Goal: Information Seeking & Learning: Find specific page/section

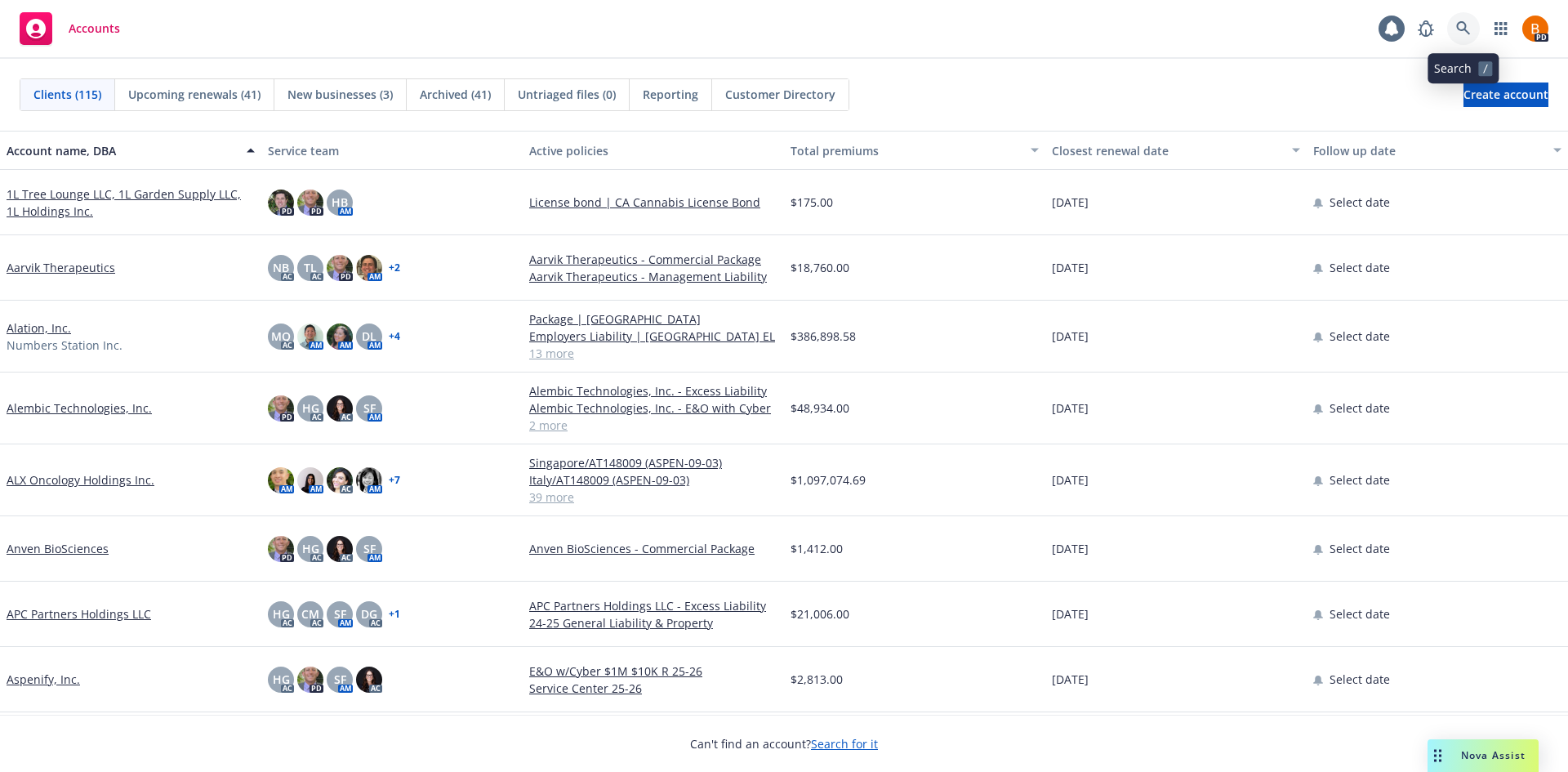
click at [1471, 33] on link at bounding box center [1464, 28] width 33 height 33
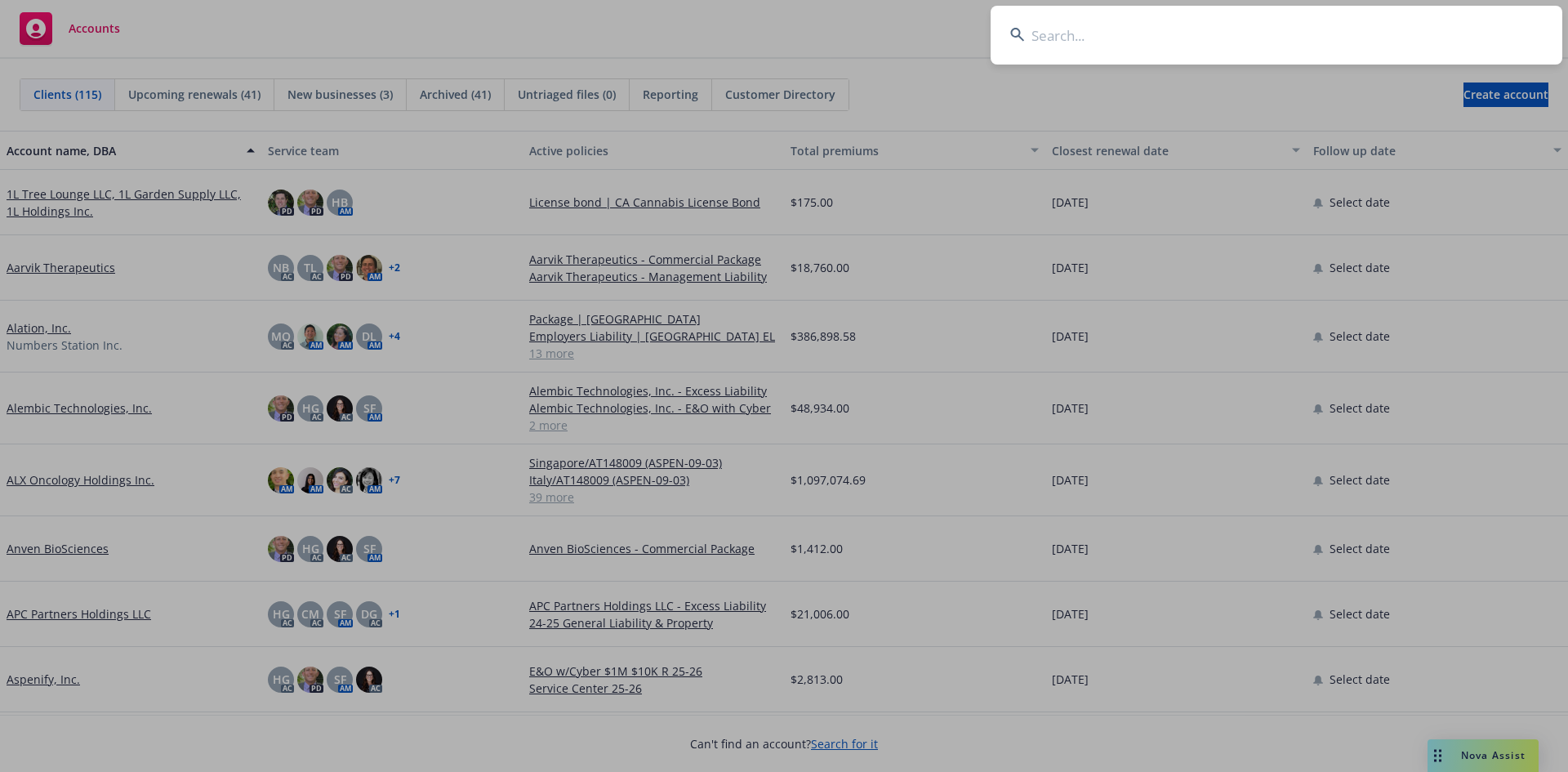
click at [1301, 27] on input at bounding box center [1276, 35] width 571 height 58
type input "Alembic Technologies"
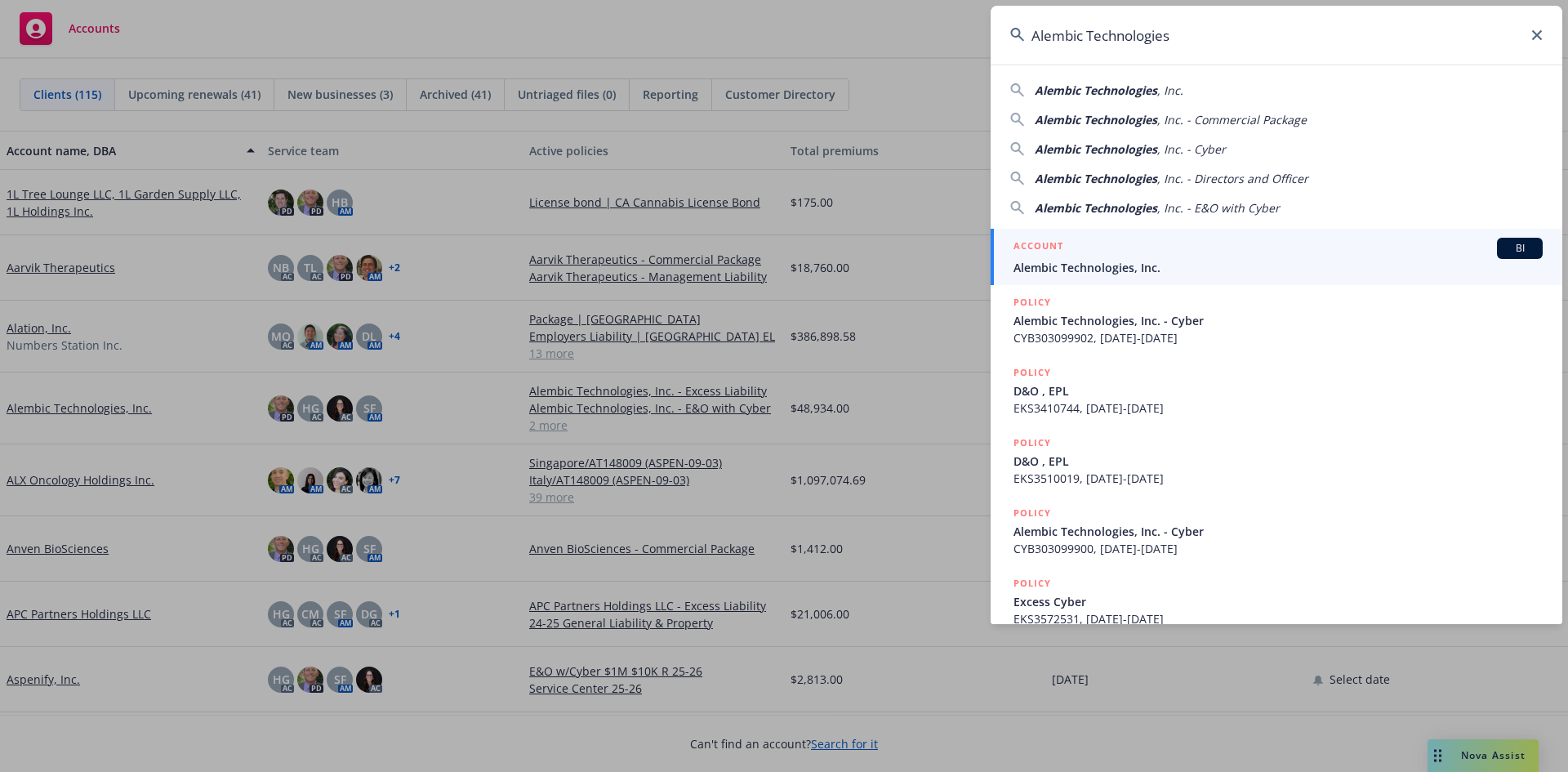
click at [1099, 255] on div "ACCOUNT BI" at bounding box center [1278, 247] width 529 height 21
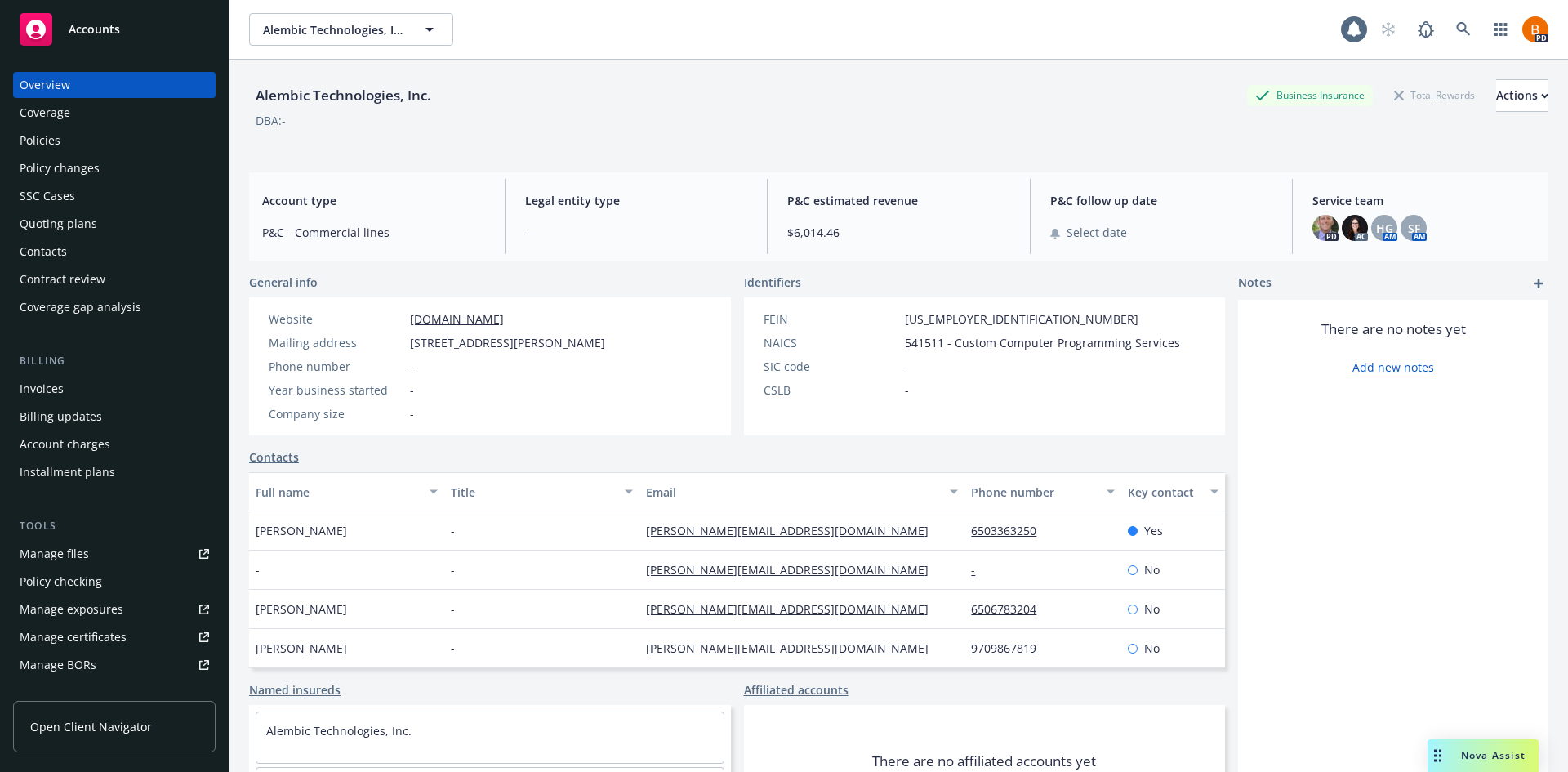
click at [101, 147] on div "Policies" at bounding box center [114, 141] width 190 height 26
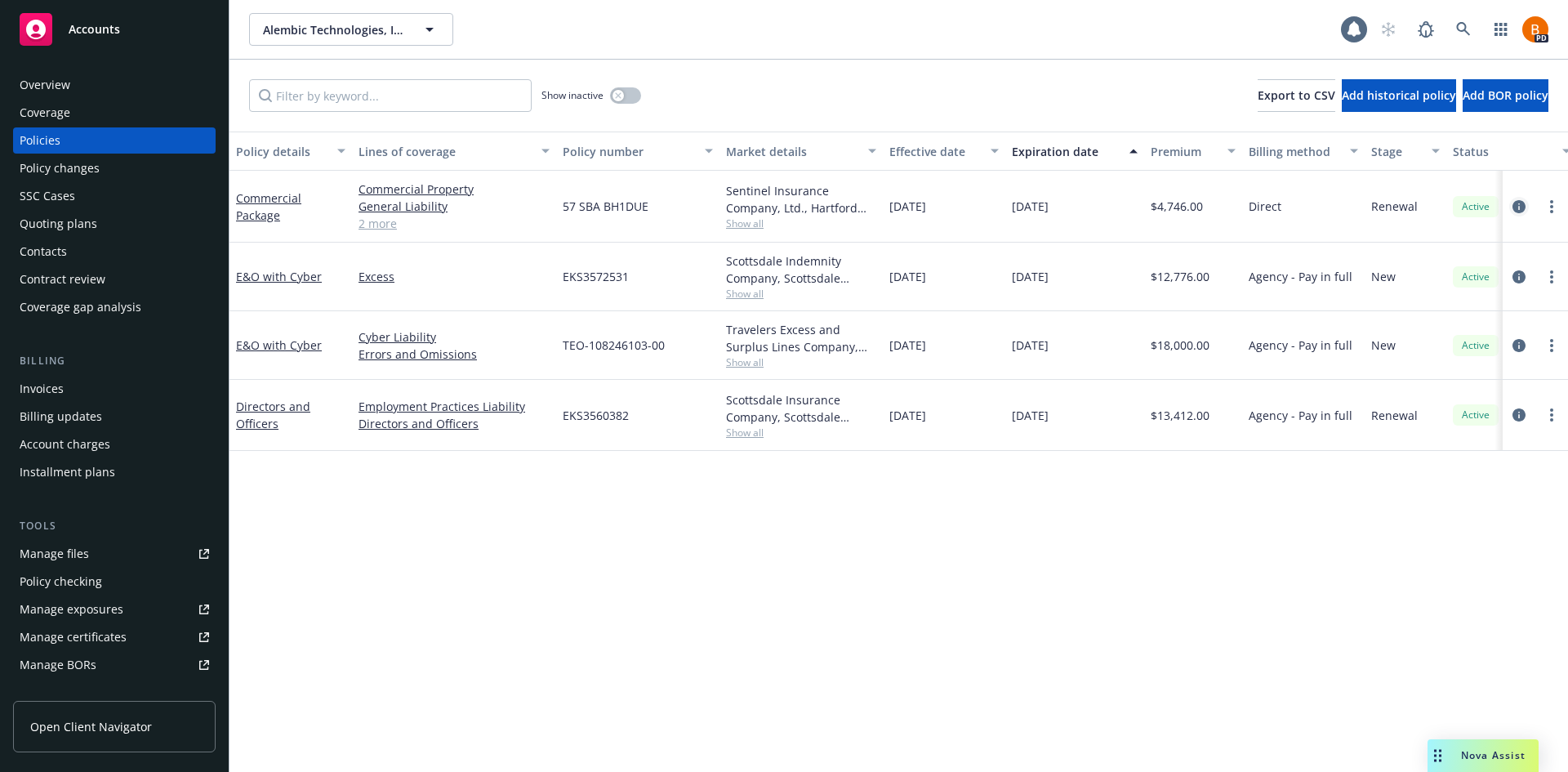
click at [1513, 208] on icon "circleInformation" at bounding box center [1519, 206] width 13 height 13
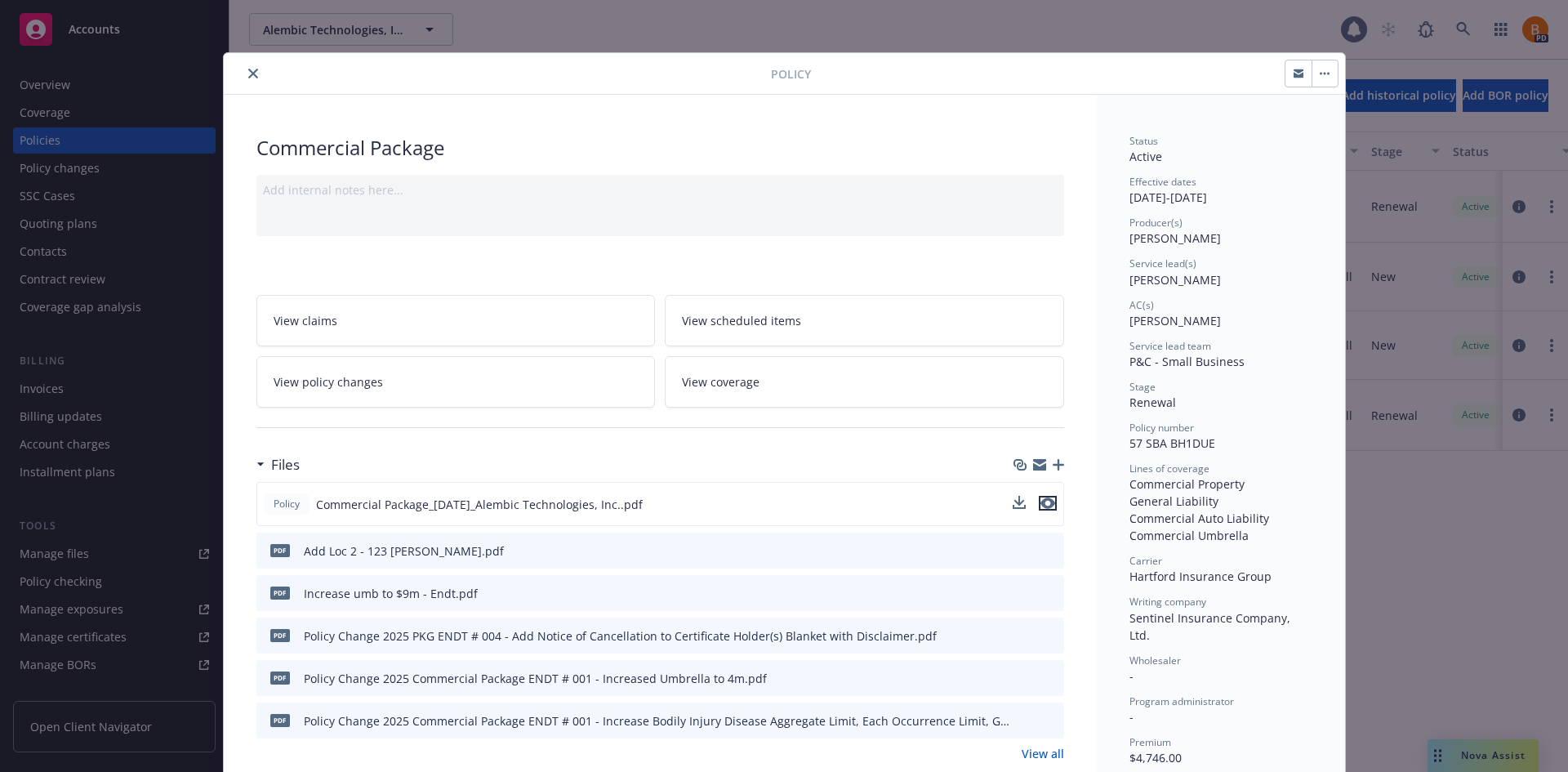
click at [1040, 506] on icon "preview file" at bounding box center [1048, 503] width 15 height 12
click at [248, 75] on icon "close" at bounding box center [253, 73] width 10 height 10
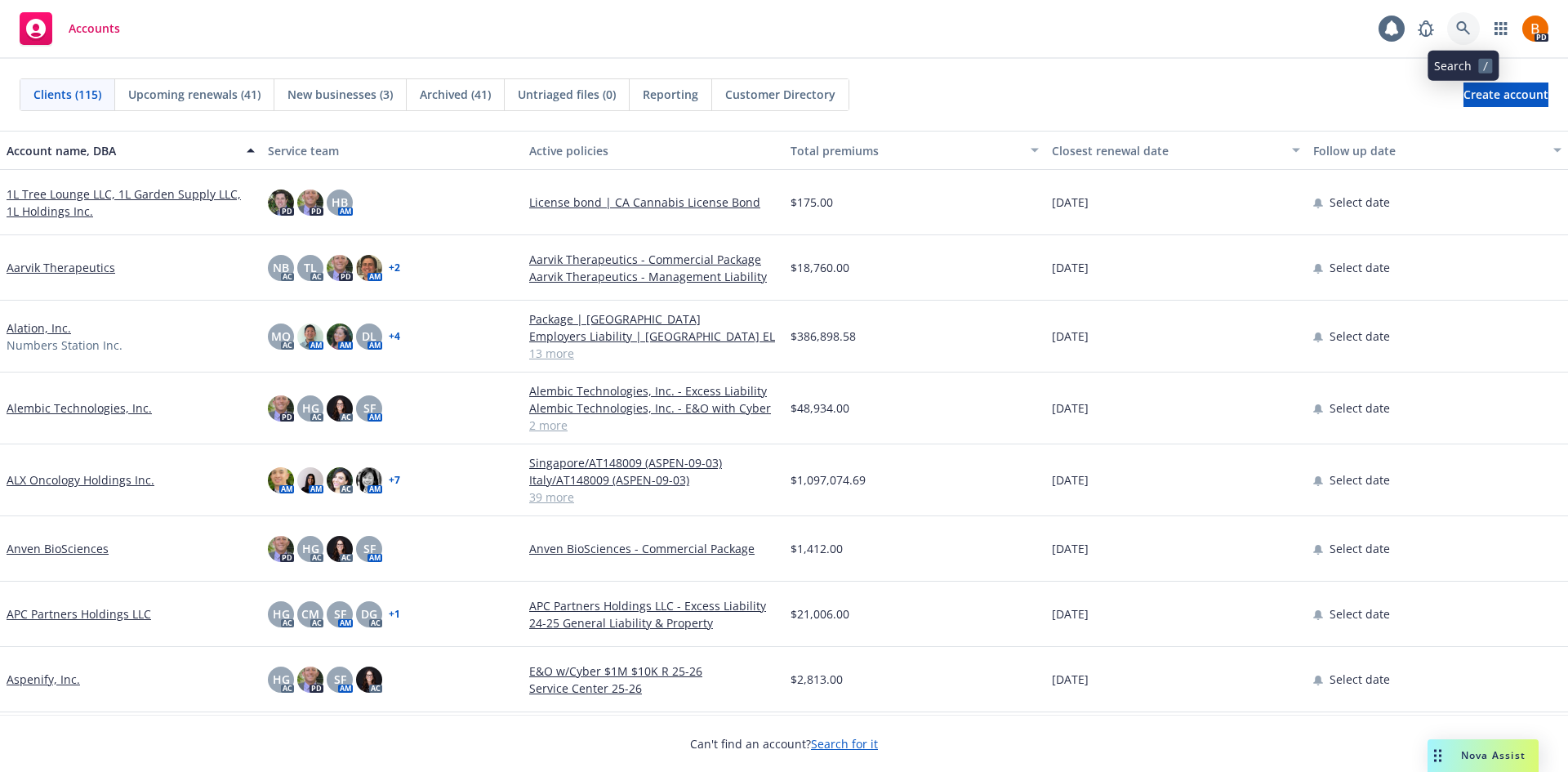
click at [1463, 35] on icon at bounding box center [1463, 28] width 15 height 15
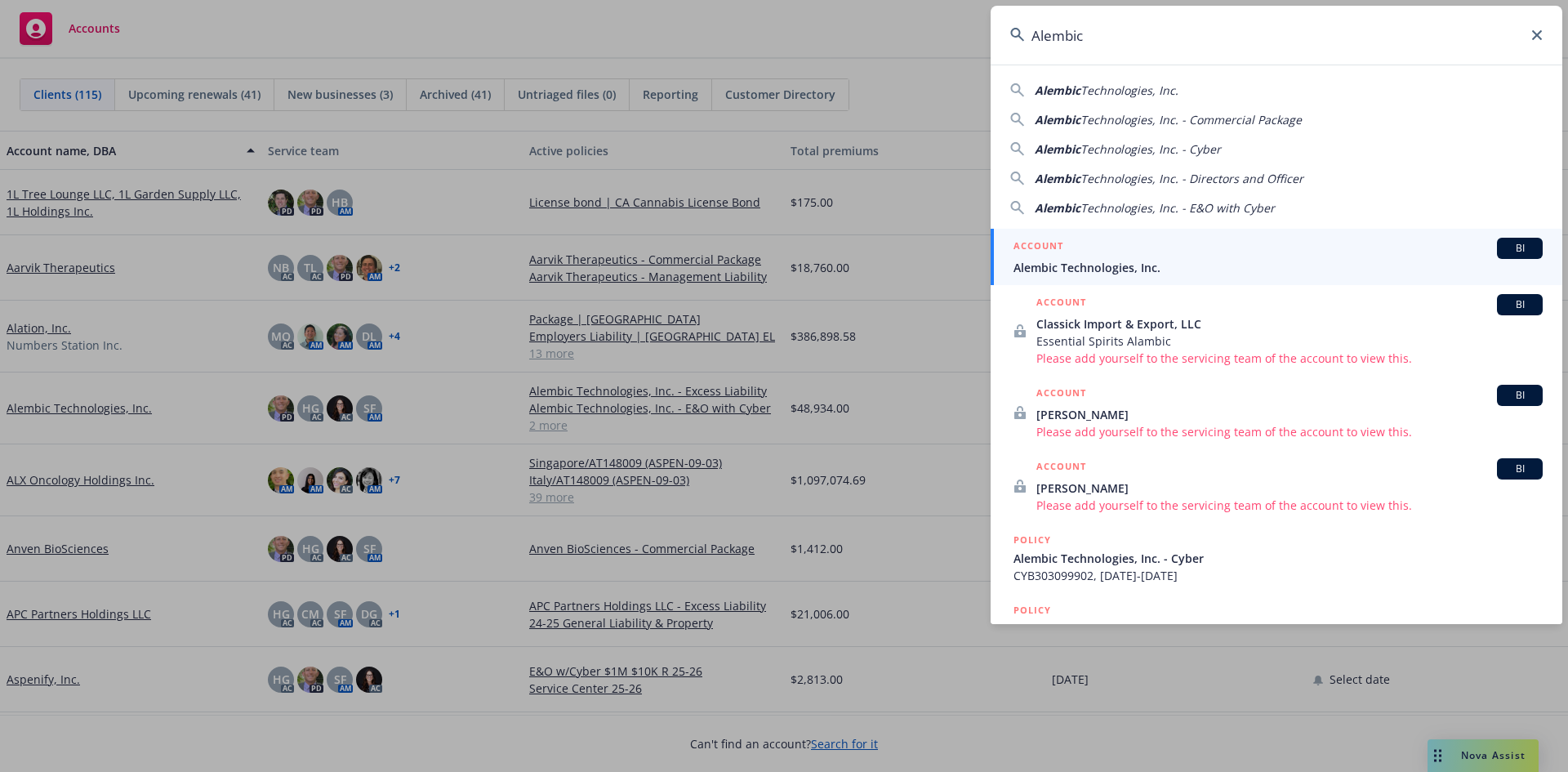
type input "Alembic"
click at [1122, 253] on div "ACCOUNT BI" at bounding box center [1278, 247] width 529 height 21
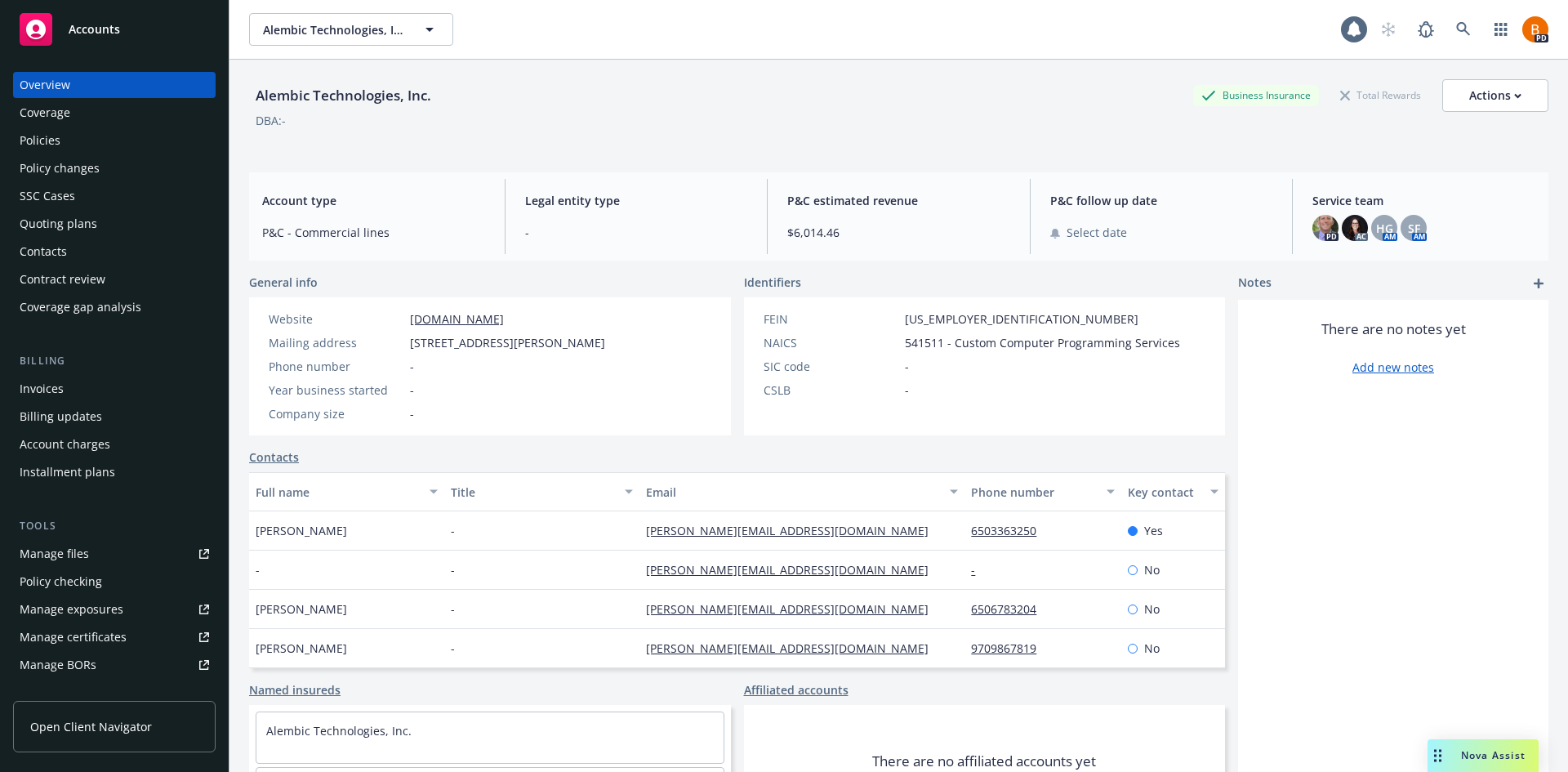
click at [40, 145] on div "Policies" at bounding box center [39, 141] width 41 height 26
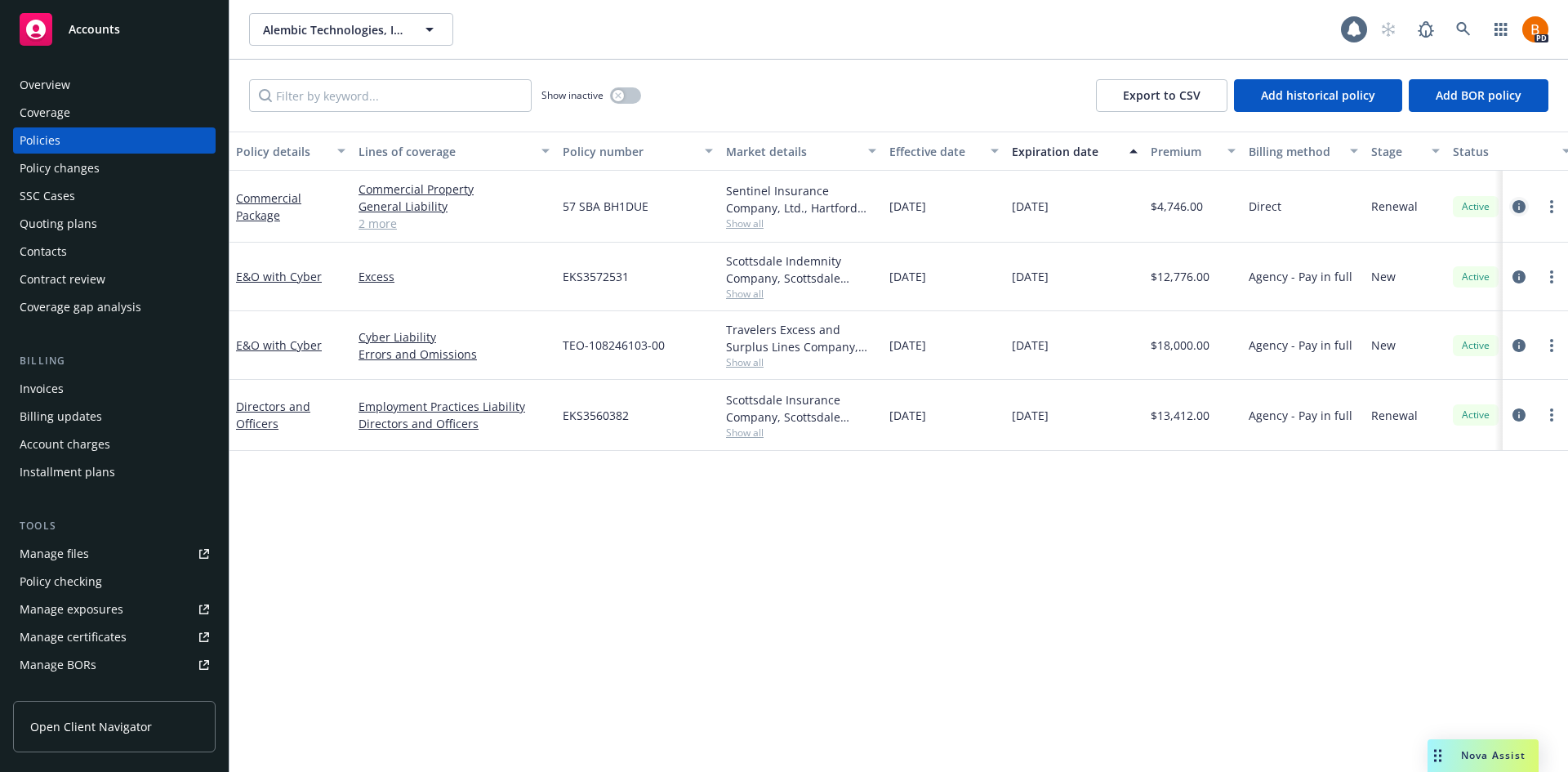
click at [1520, 212] on icon "circleInformation" at bounding box center [1519, 206] width 13 height 13
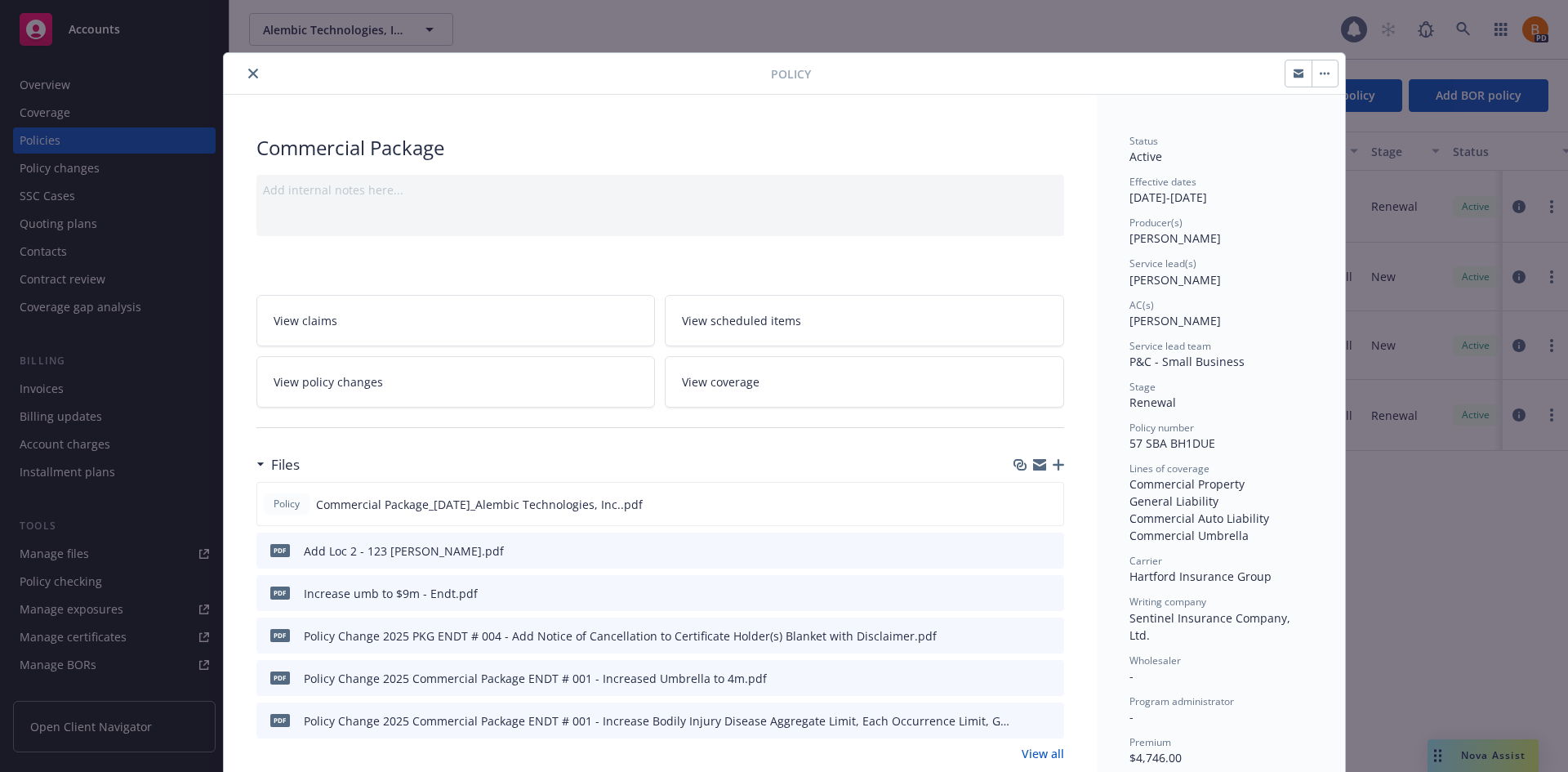
click at [1045, 550] on icon "preview file" at bounding box center [1049, 549] width 15 height 12
click at [252, 72] on button "close" at bounding box center [253, 73] width 19 height 19
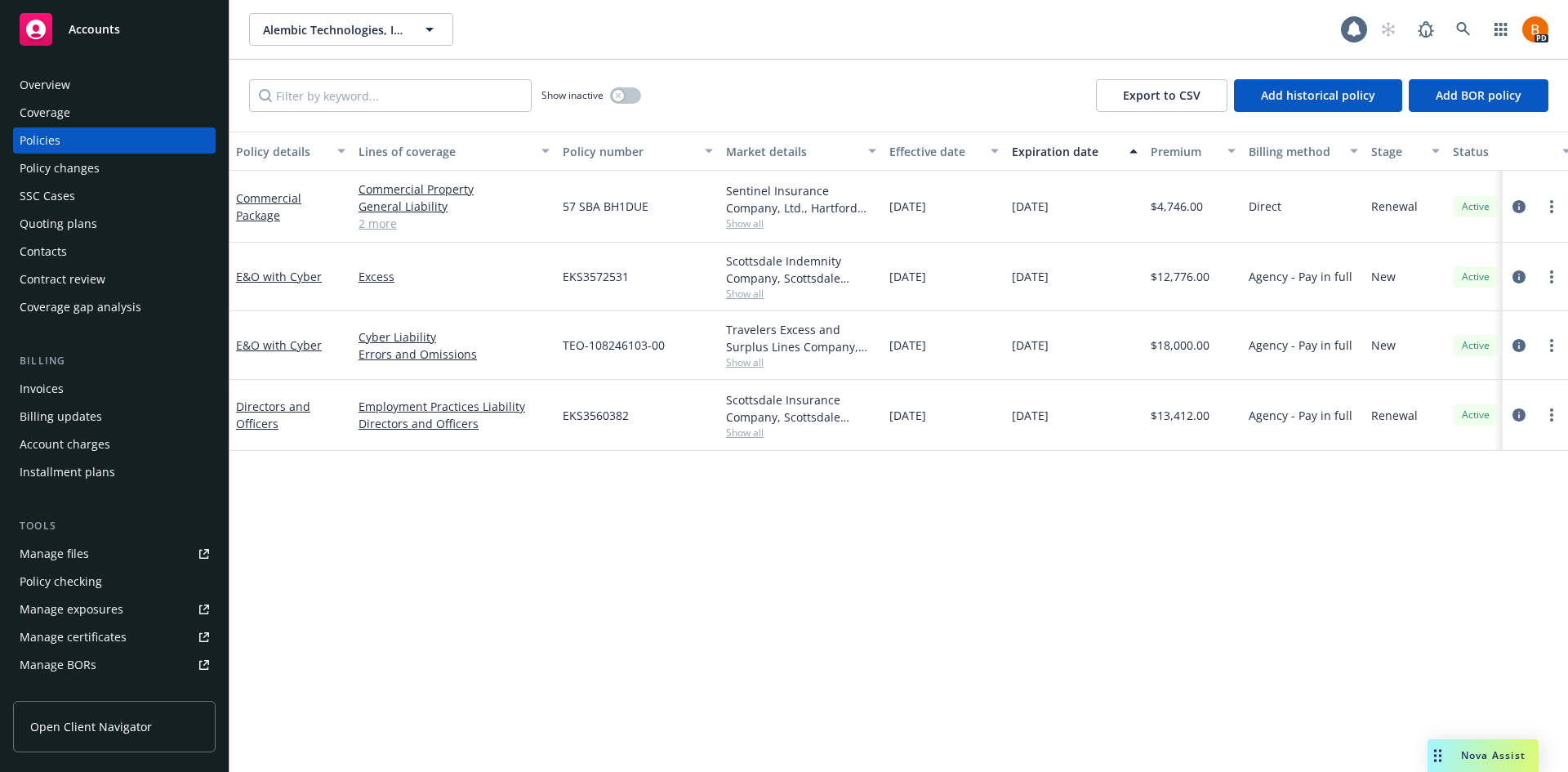
click at [128, 25] on div "Accounts" at bounding box center [114, 29] width 190 height 33
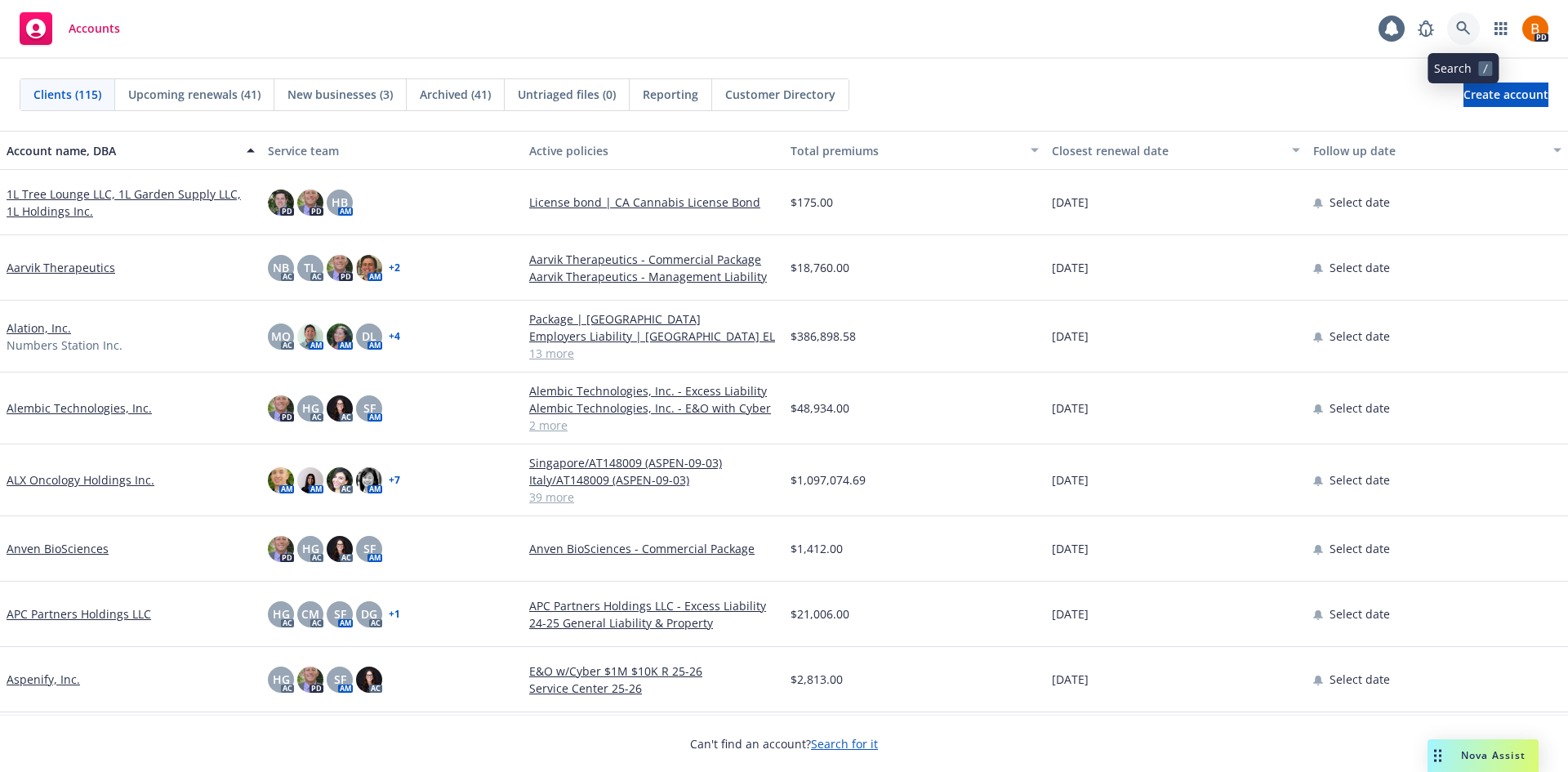
click at [1459, 26] on icon at bounding box center [1463, 28] width 15 height 15
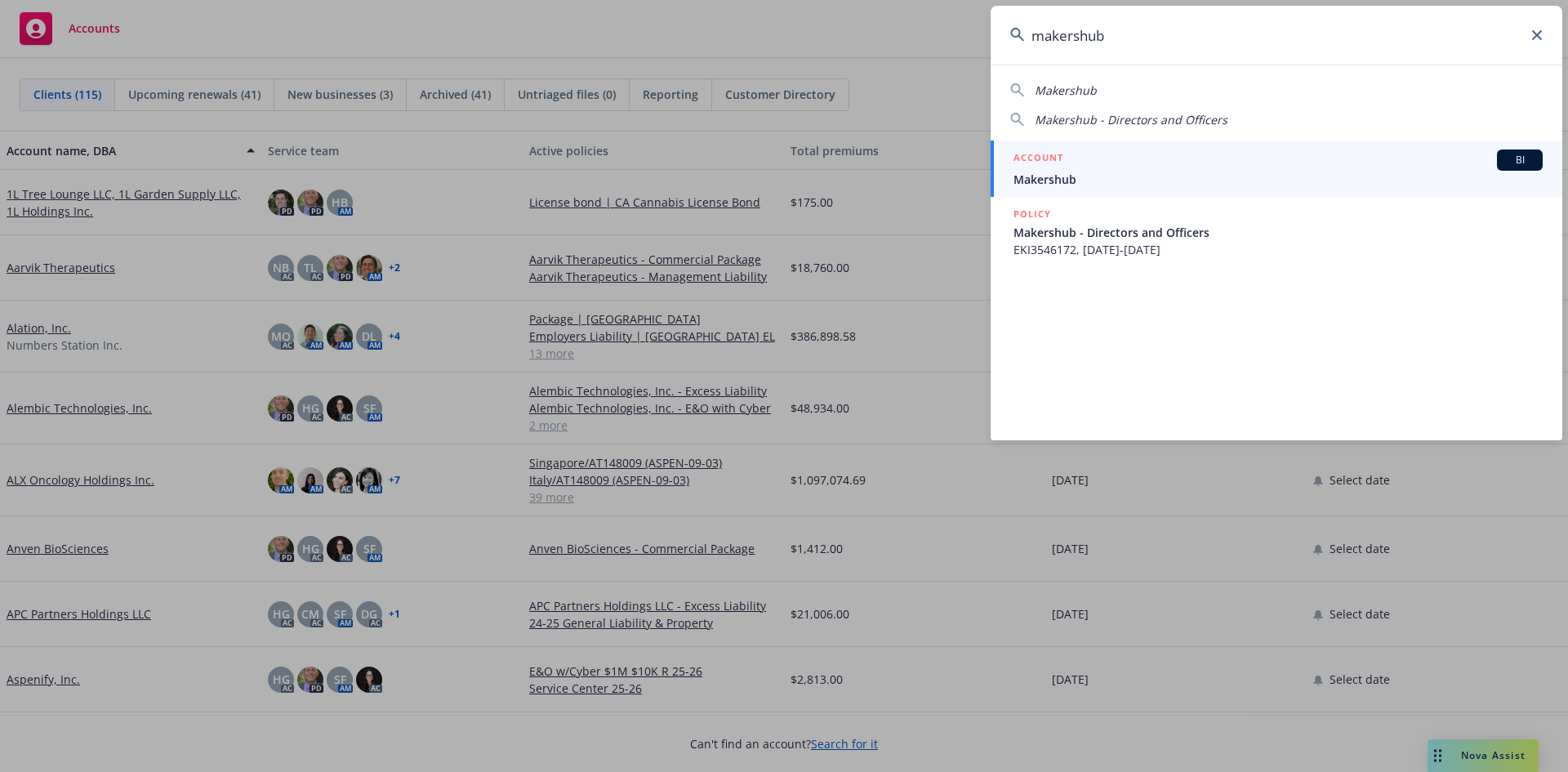
type input "makershub"
click at [1140, 173] on span "Makershub" at bounding box center [1278, 179] width 529 height 17
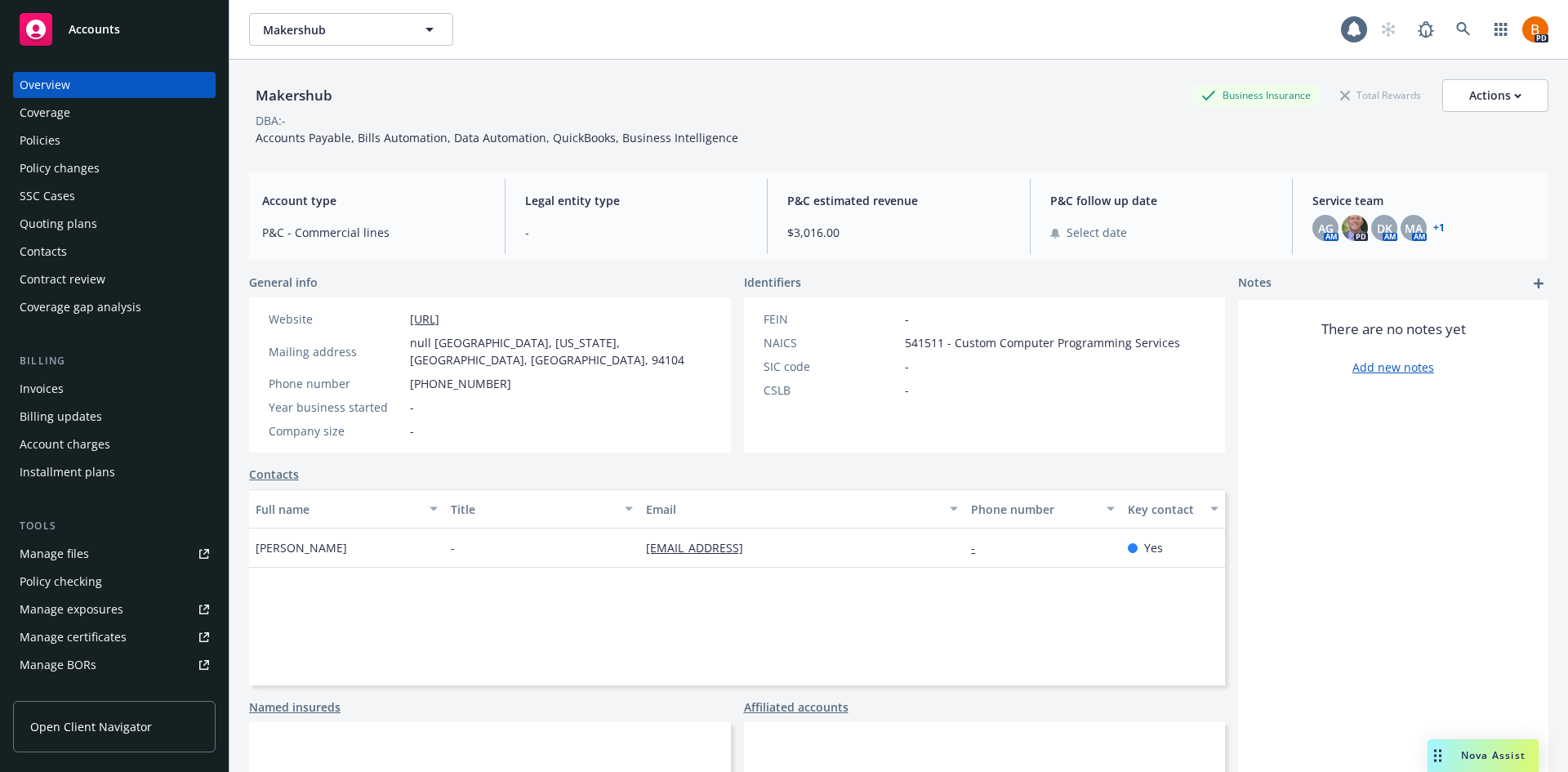
click at [43, 135] on div "Policies" at bounding box center [39, 141] width 41 height 26
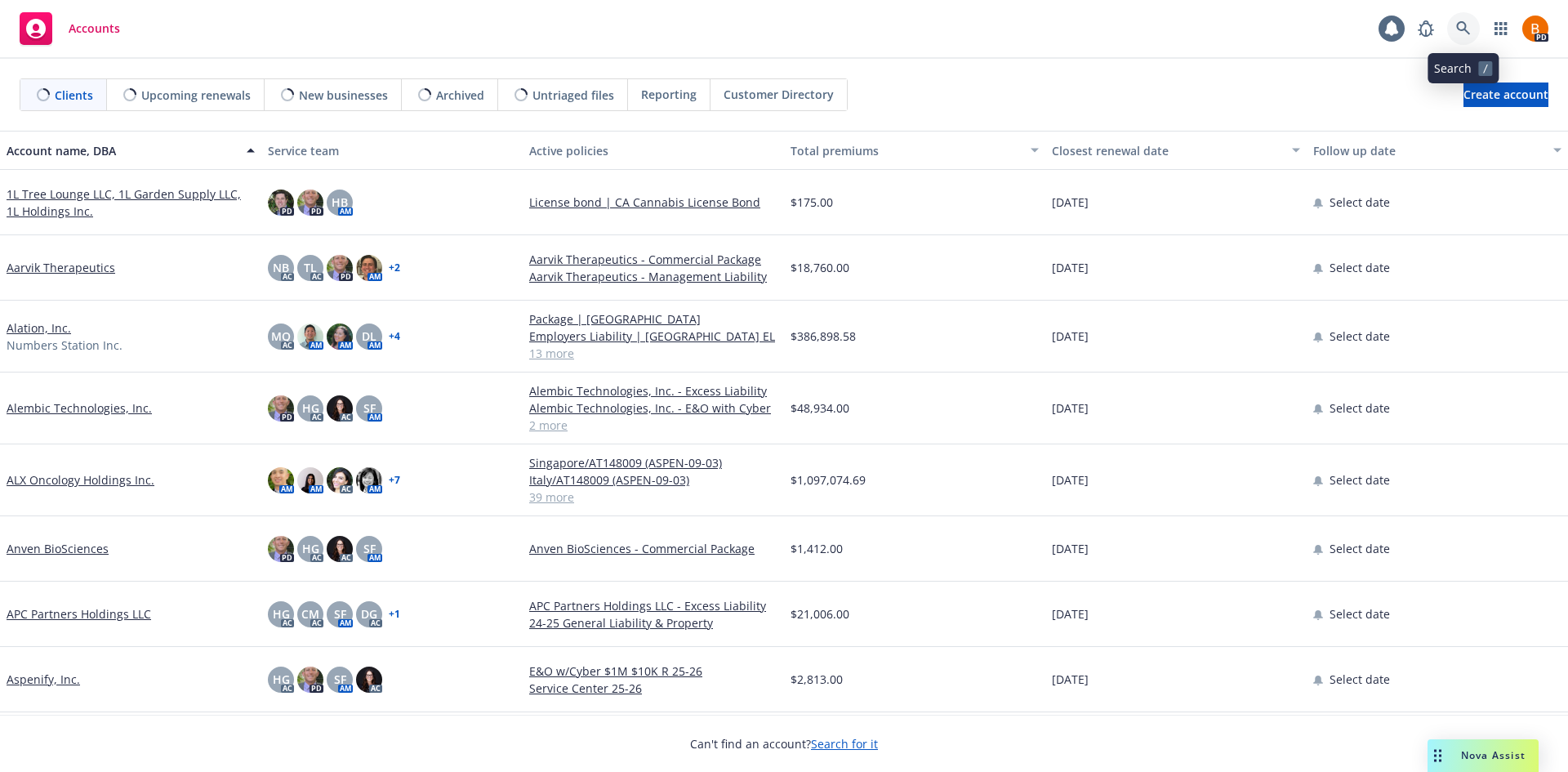
click at [1469, 33] on icon at bounding box center [1462, 27] width 14 height 14
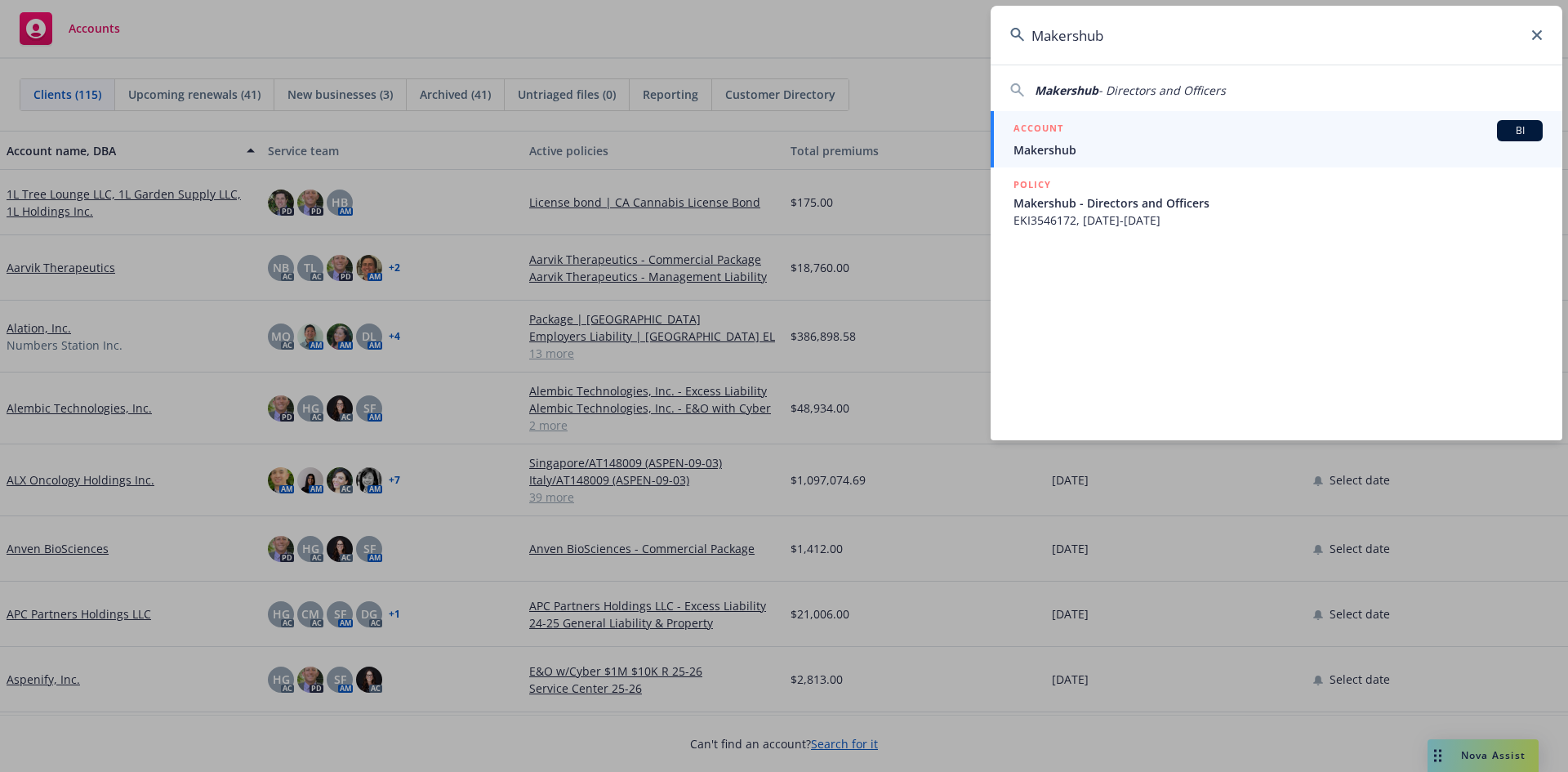
type input "Makershub"
click at [1184, 144] on span "Makershub" at bounding box center [1278, 150] width 529 height 17
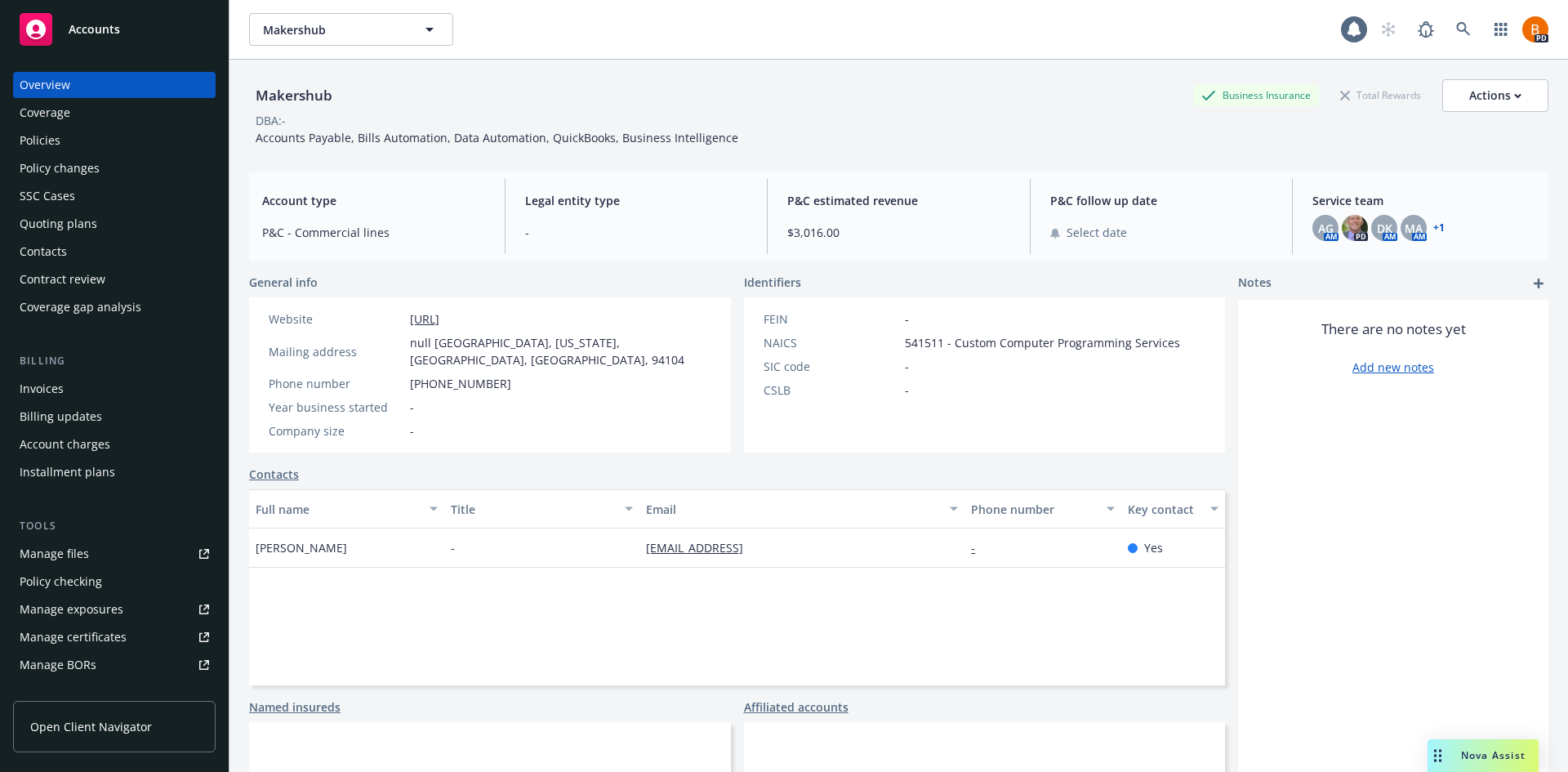
click at [52, 134] on div "Policies" at bounding box center [39, 141] width 41 height 26
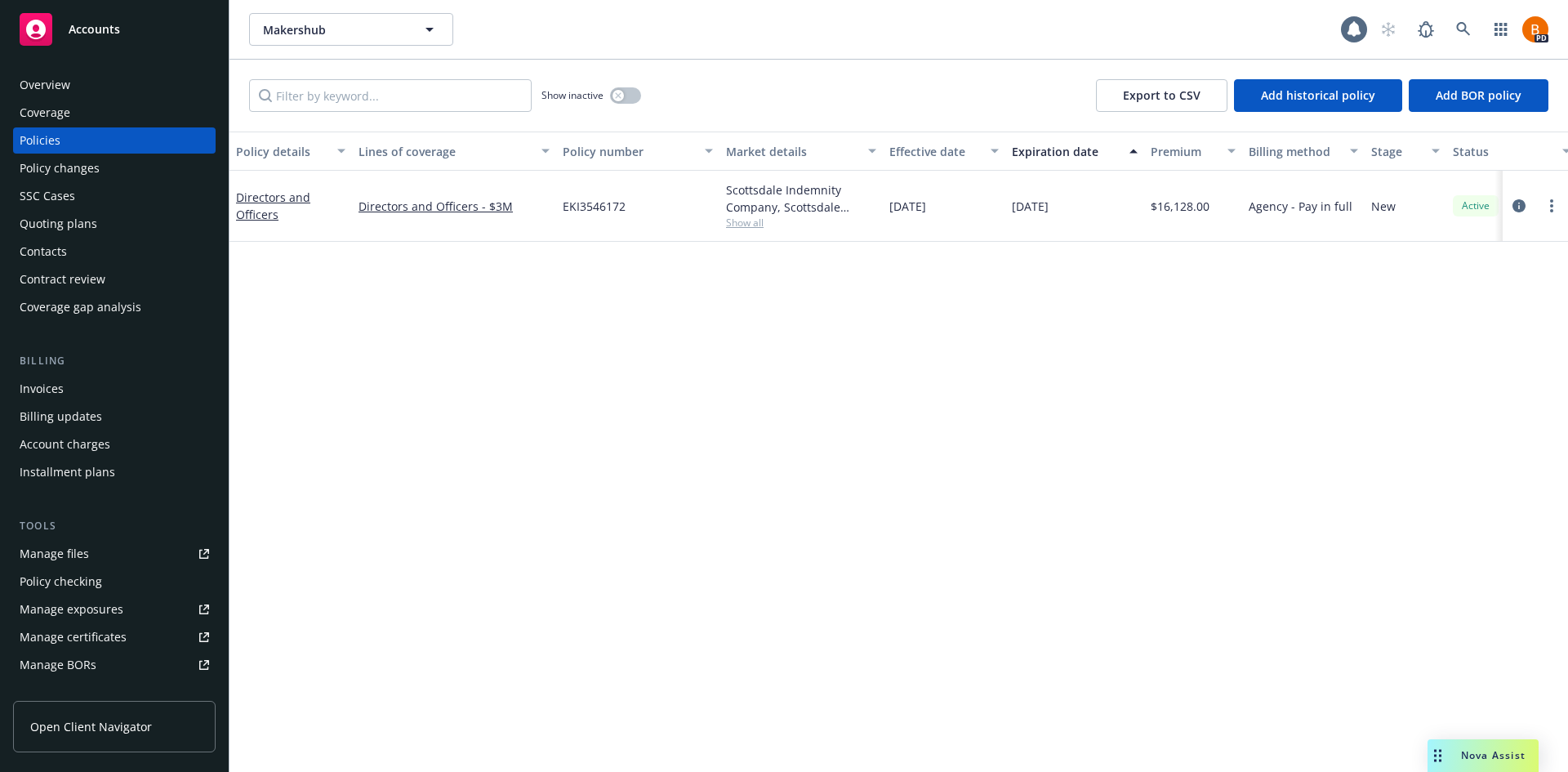
click at [71, 89] on div "Overview" at bounding box center [114, 85] width 190 height 26
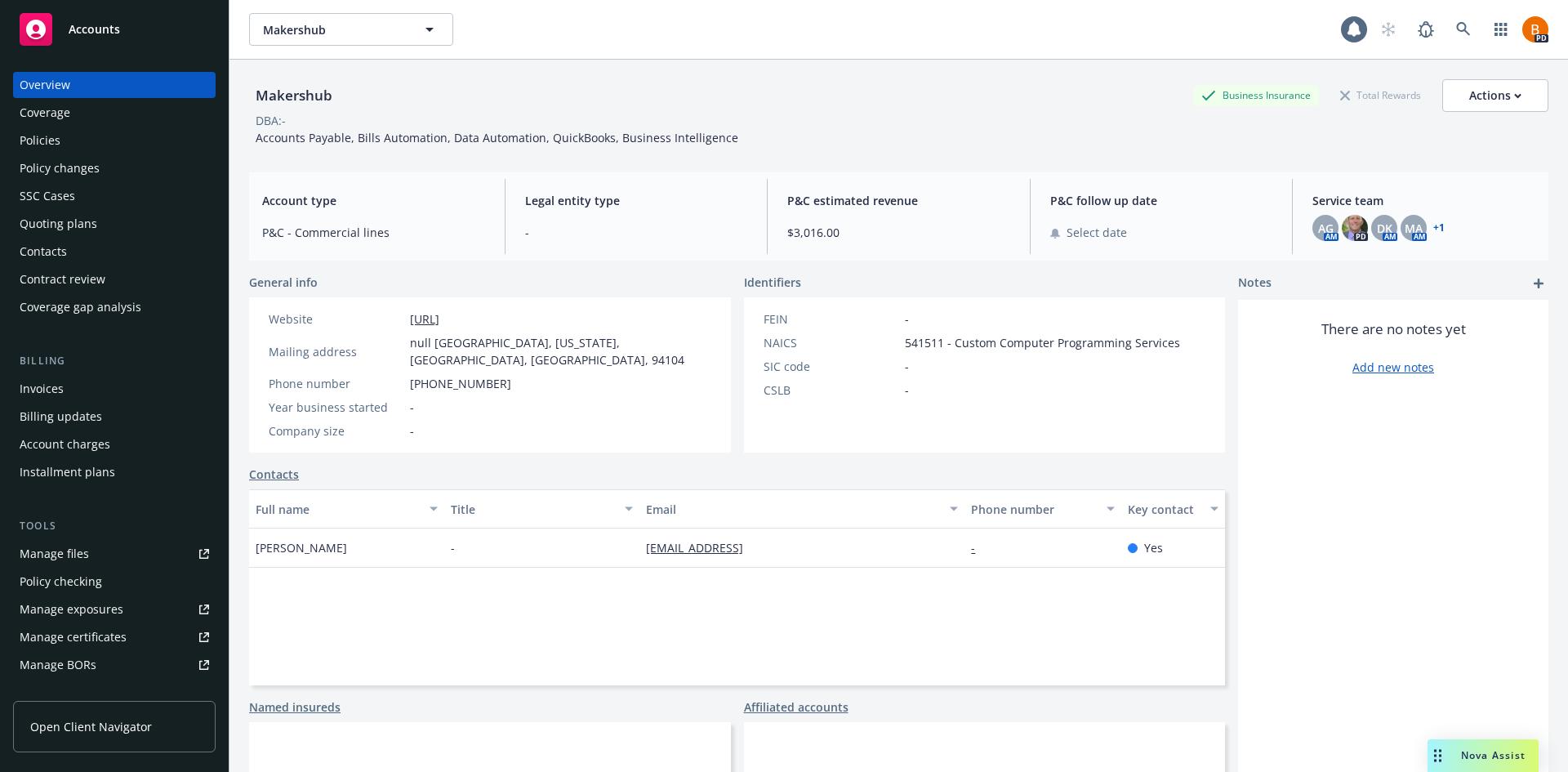
click at [1433, 229] on link "+ 1" at bounding box center [1438, 227] width 12 height 10
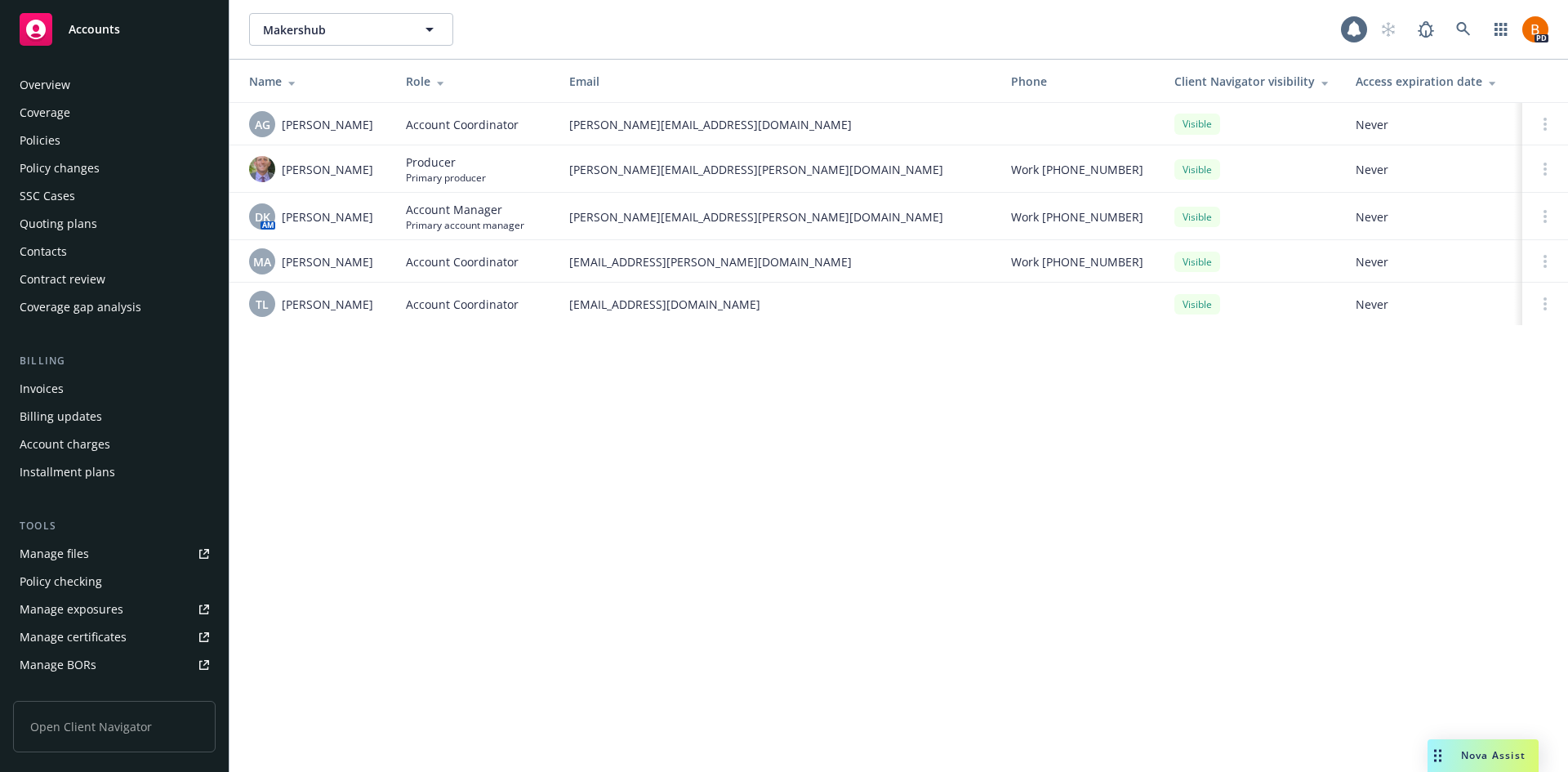
scroll to position [292, 0]
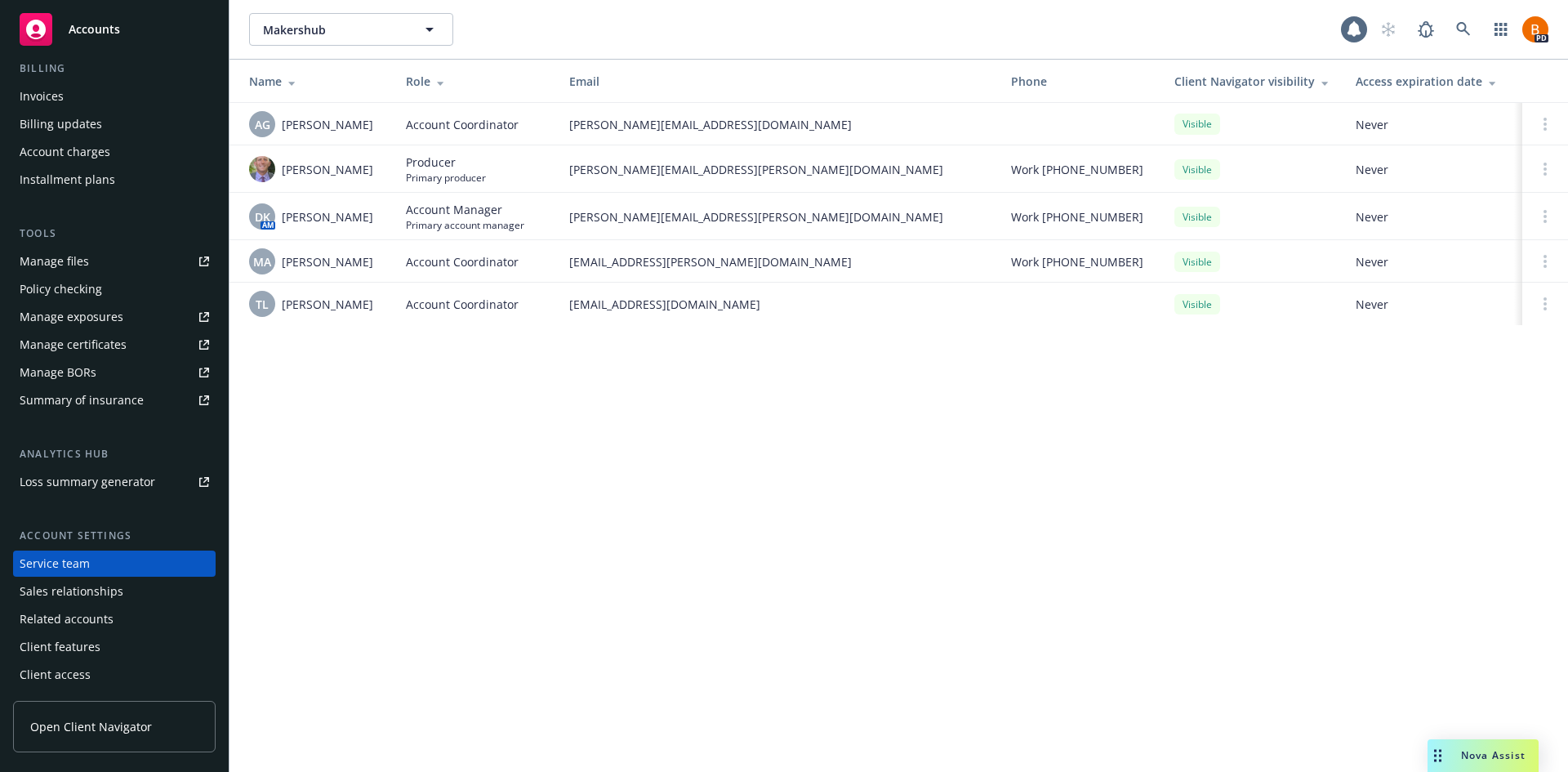
click at [118, 37] on div "Accounts" at bounding box center [114, 29] width 190 height 33
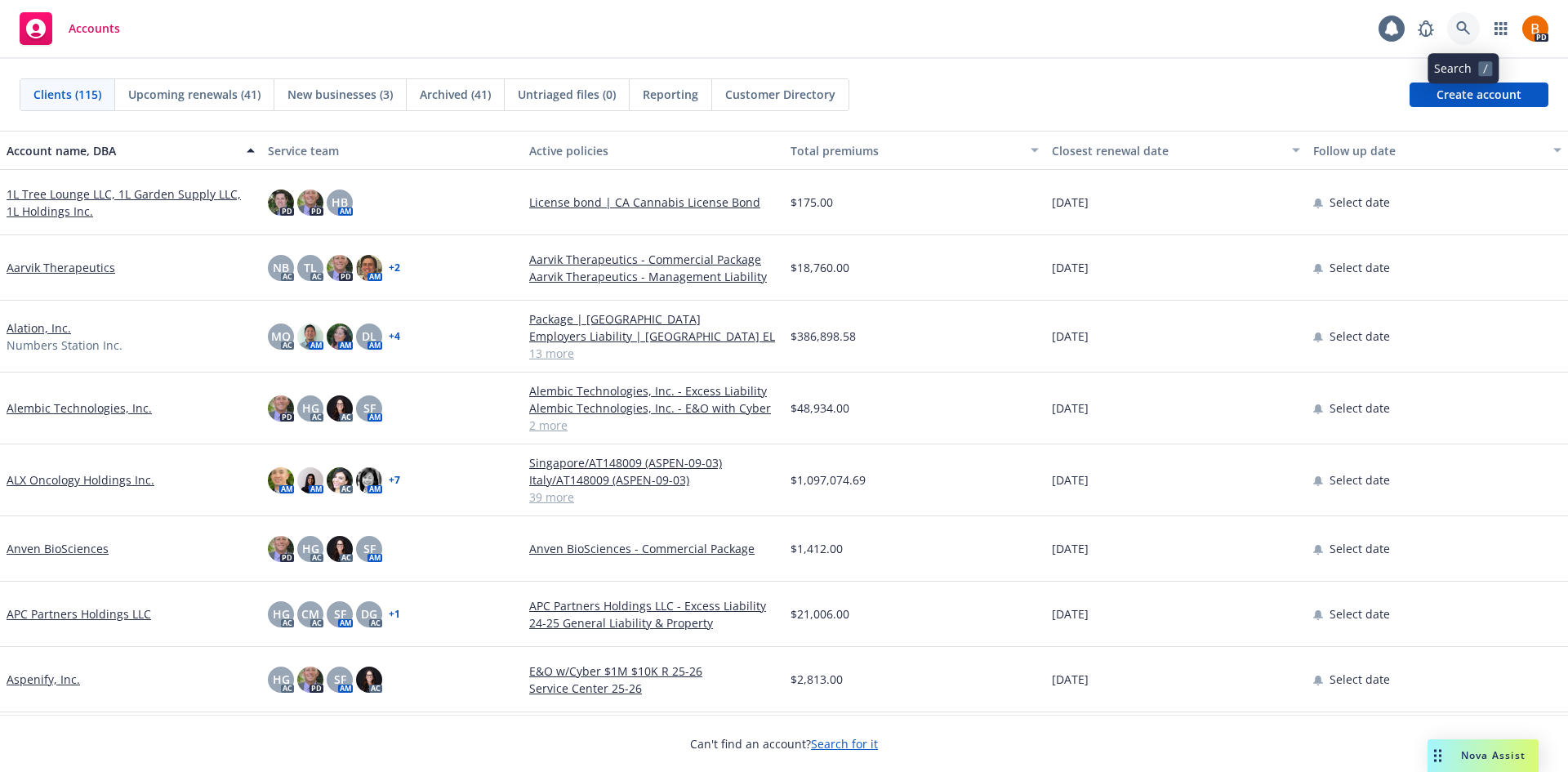
click at [1458, 24] on icon at bounding box center [1462, 27] width 14 height 14
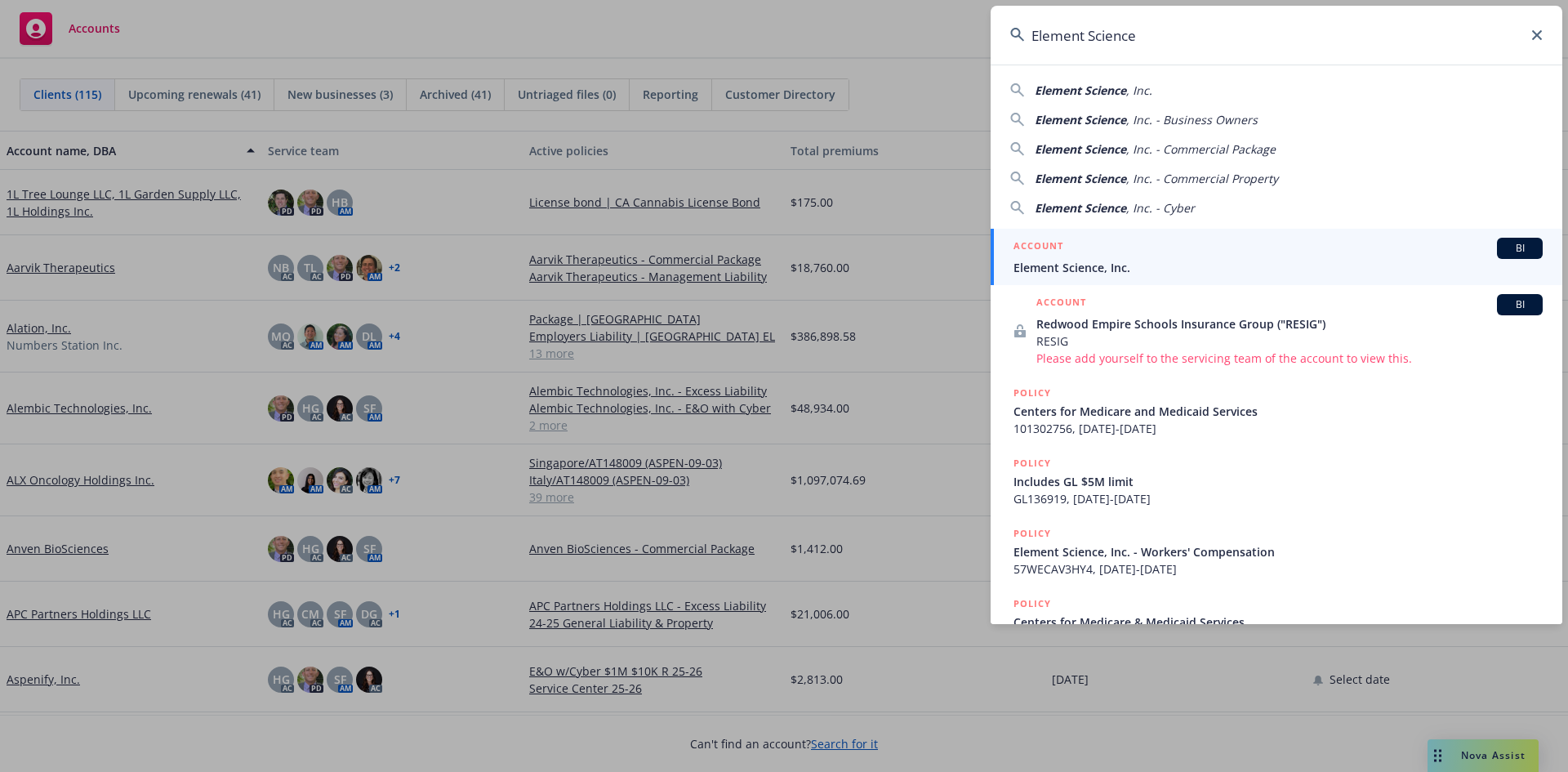
type input "Element Science"
drag, startPoint x: 1166, startPoint y: 251, endPoint x: 1151, endPoint y: 252, distance: 15.0
click at [1166, 251] on div "ACCOUNT BI" at bounding box center [1278, 247] width 529 height 21
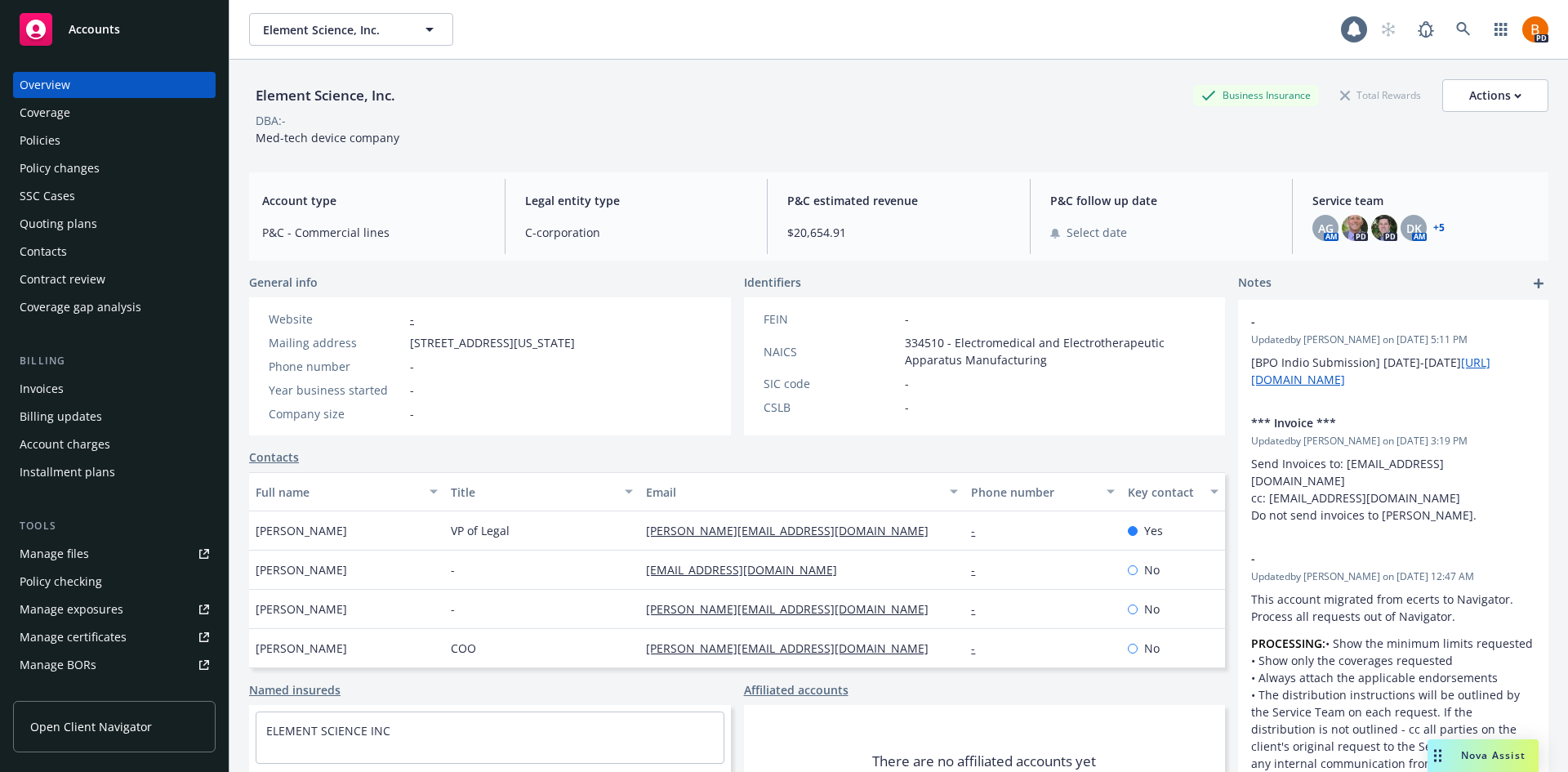
click at [33, 140] on div "Policies" at bounding box center [39, 141] width 41 height 26
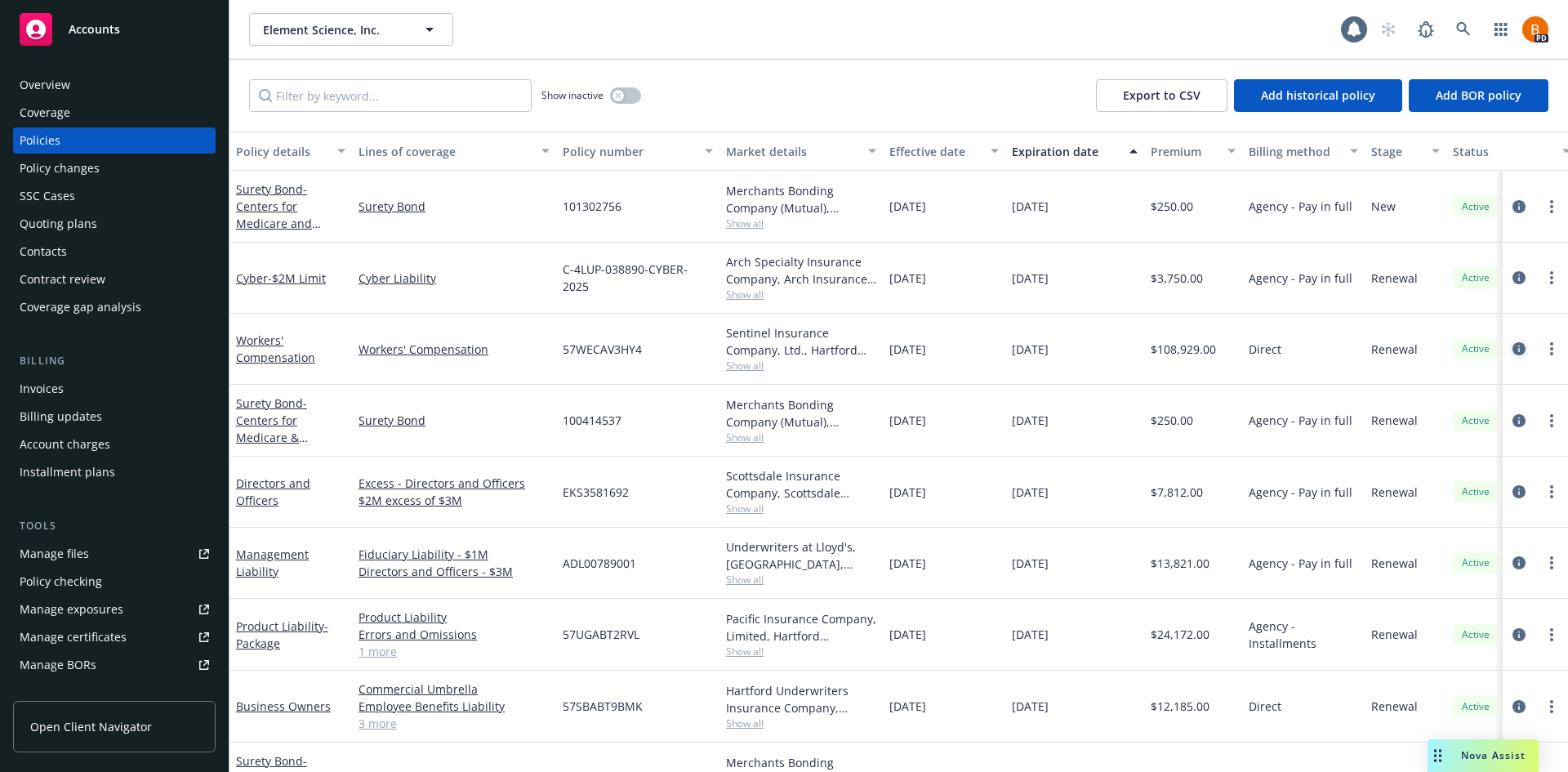
click at [1512, 349] on icon "circleInformation" at bounding box center [1519, 349] width 13 height 13
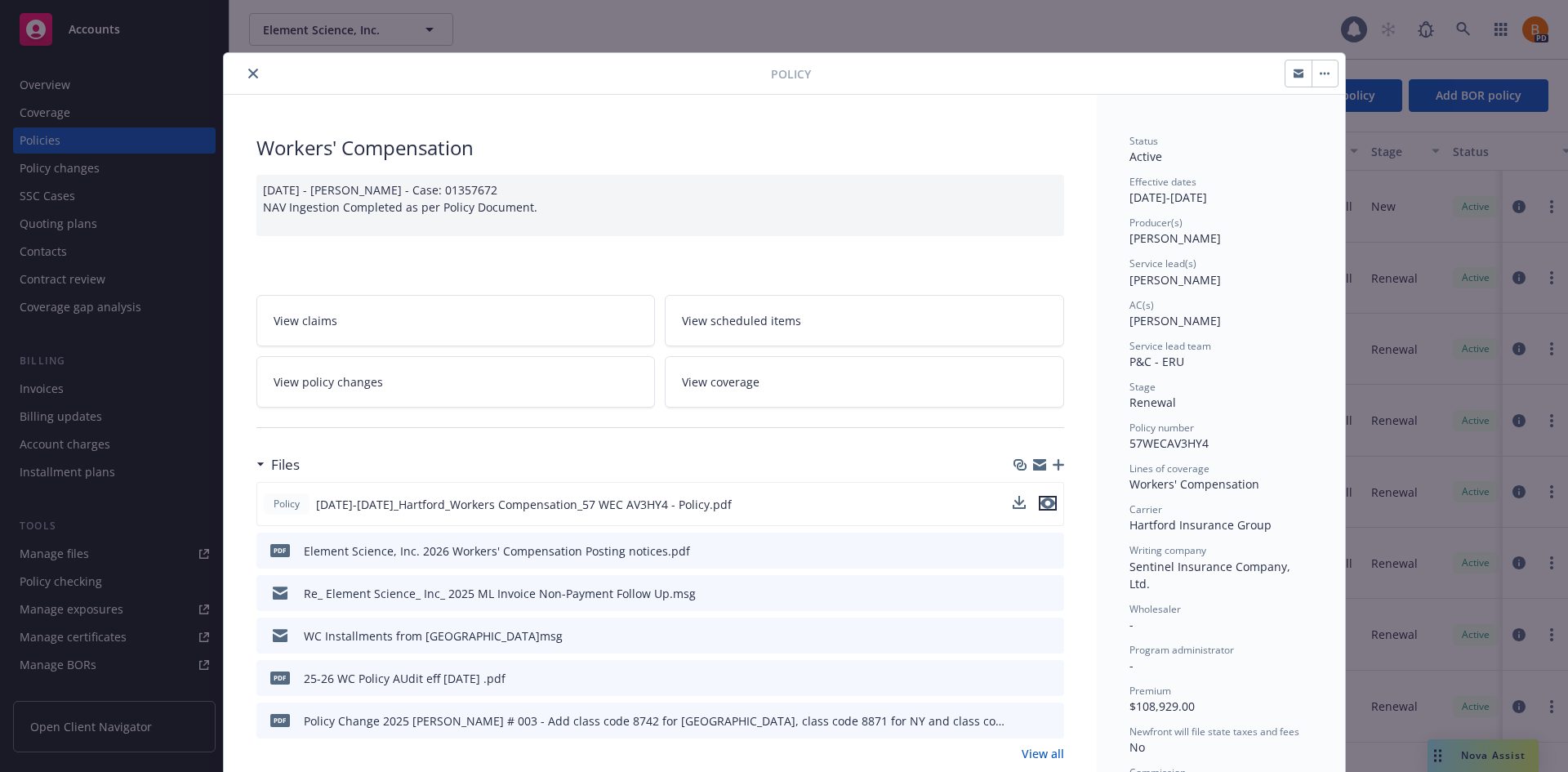
click at [1044, 502] on icon "preview file" at bounding box center [1048, 503] width 15 height 12
click at [244, 75] on button "close" at bounding box center [253, 73] width 19 height 19
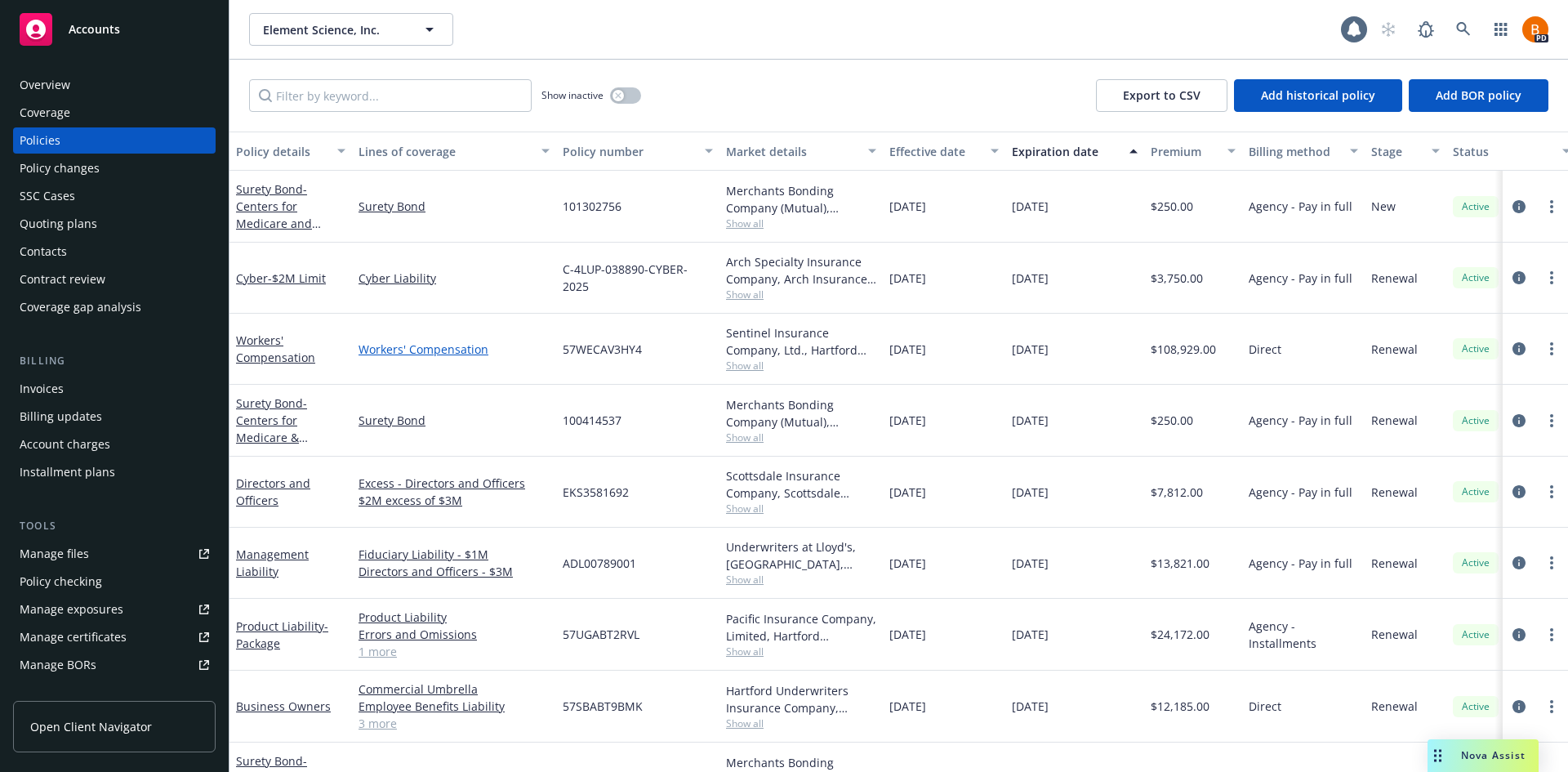
click at [511, 344] on link "Workers' Compensation" at bounding box center [454, 349] width 191 height 17
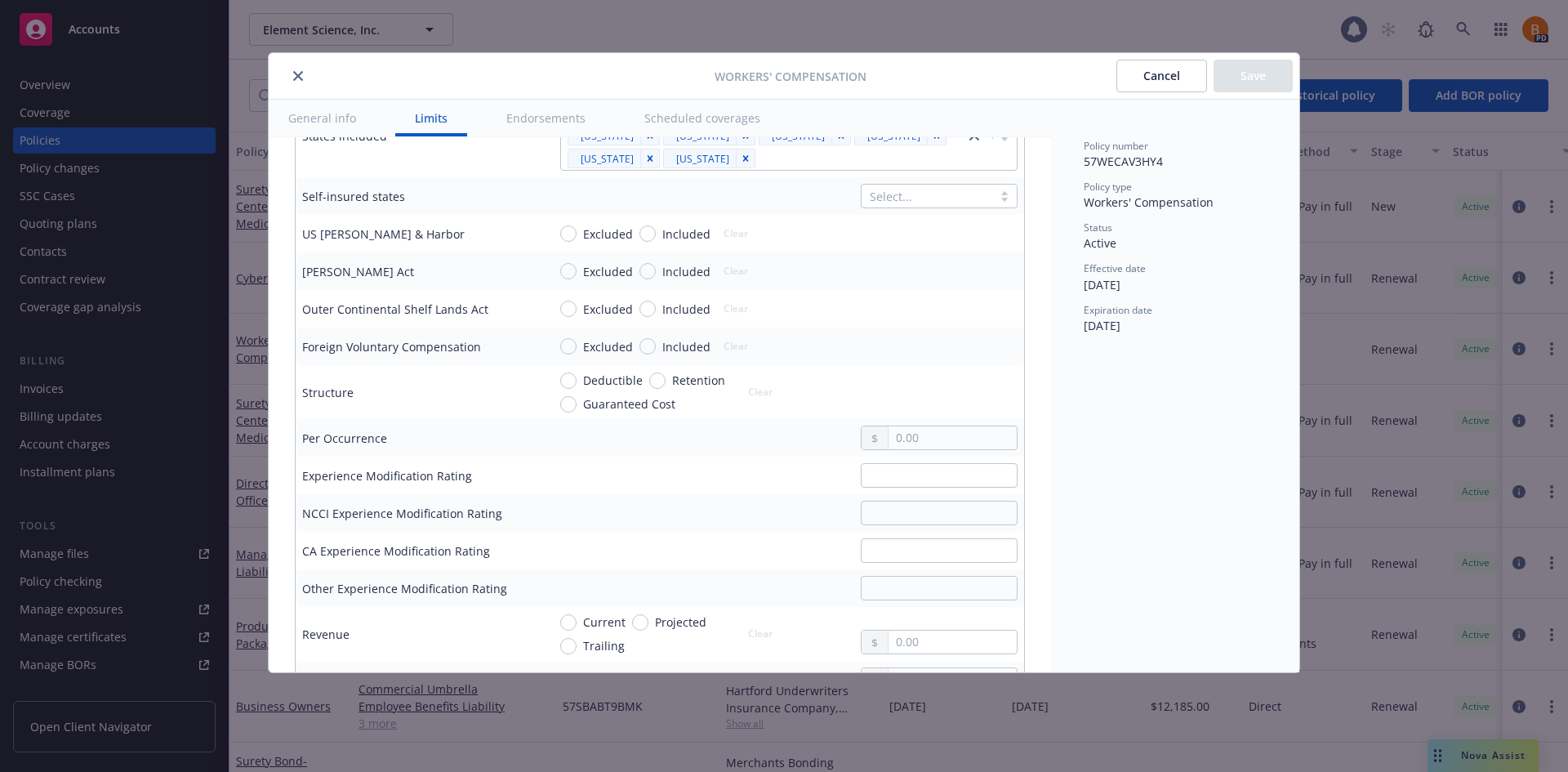
scroll to position [653, 0]
click at [1010, 25] on div "Workers' Compensation Cancel Save General info Limits Endorsements Scheduled co…" at bounding box center [784, 386] width 1568 height 772
click at [1530, 340] on div "Workers' Compensation Cancel Save General info Limits Endorsements Scheduled co…" at bounding box center [784, 386] width 1568 height 772
click at [297, 78] on icon "close" at bounding box center [298, 76] width 10 height 10
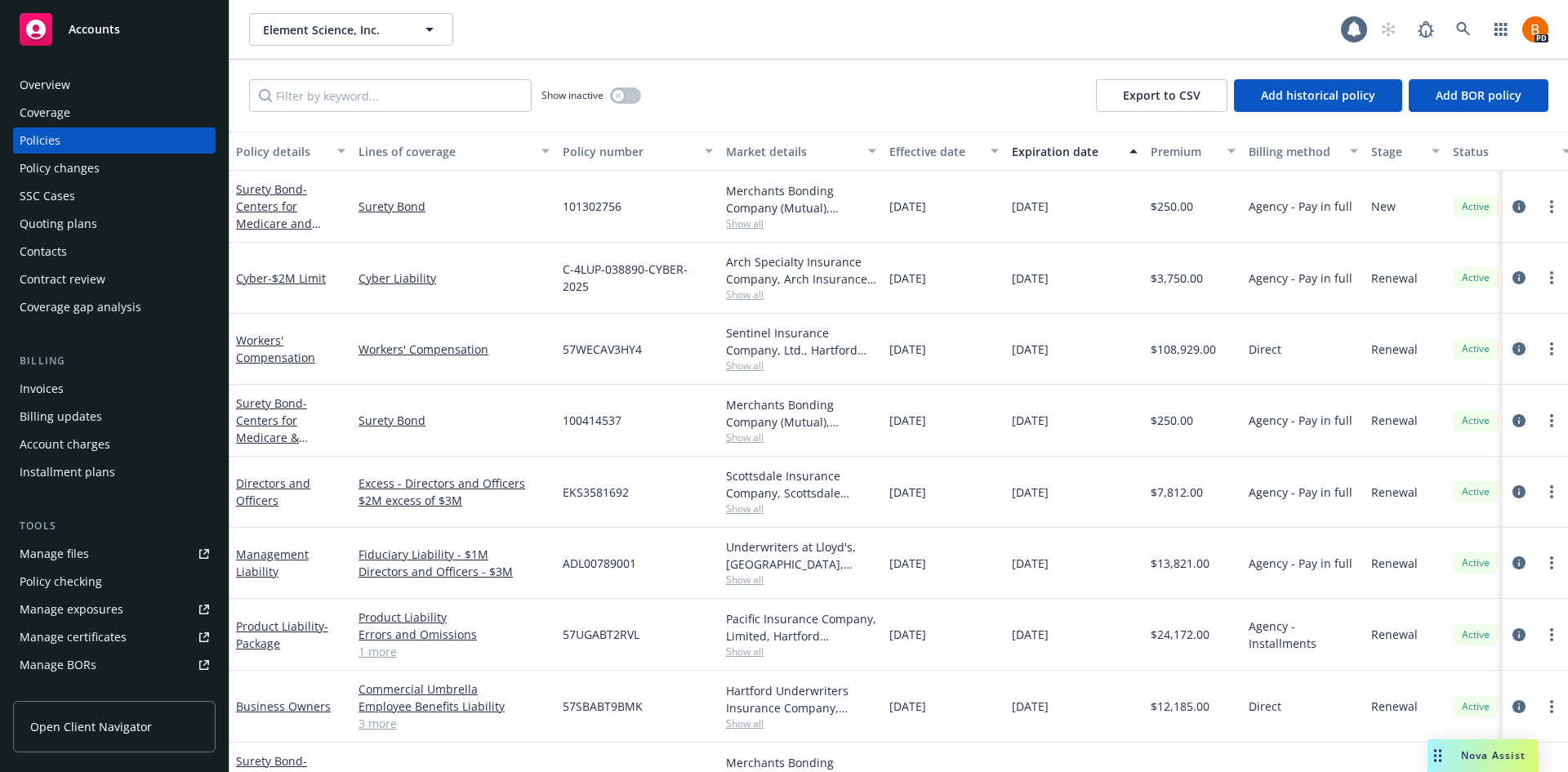
click at [1512, 346] on icon "circleInformation" at bounding box center [1519, 349] width 13 height 13
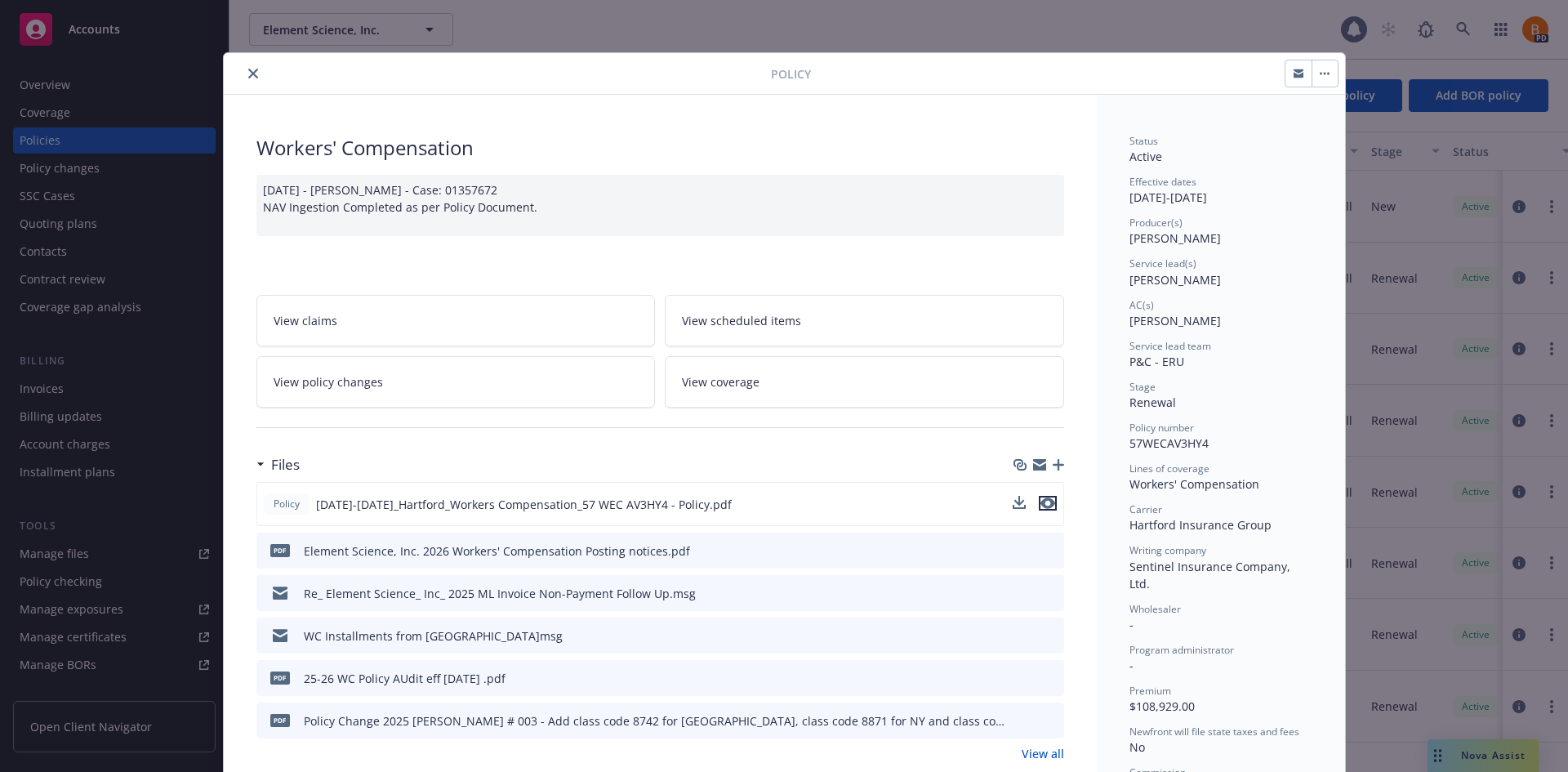
click at [1041, 498] on icon "preview file" at bounding box center [1048, 503] width 15 height 12
click at [253, 80] on div at bounding box center [500, 73] width 540 height 19
click at [250, 78] on button "close" at bounding box center [253, 73] width 19 height 19
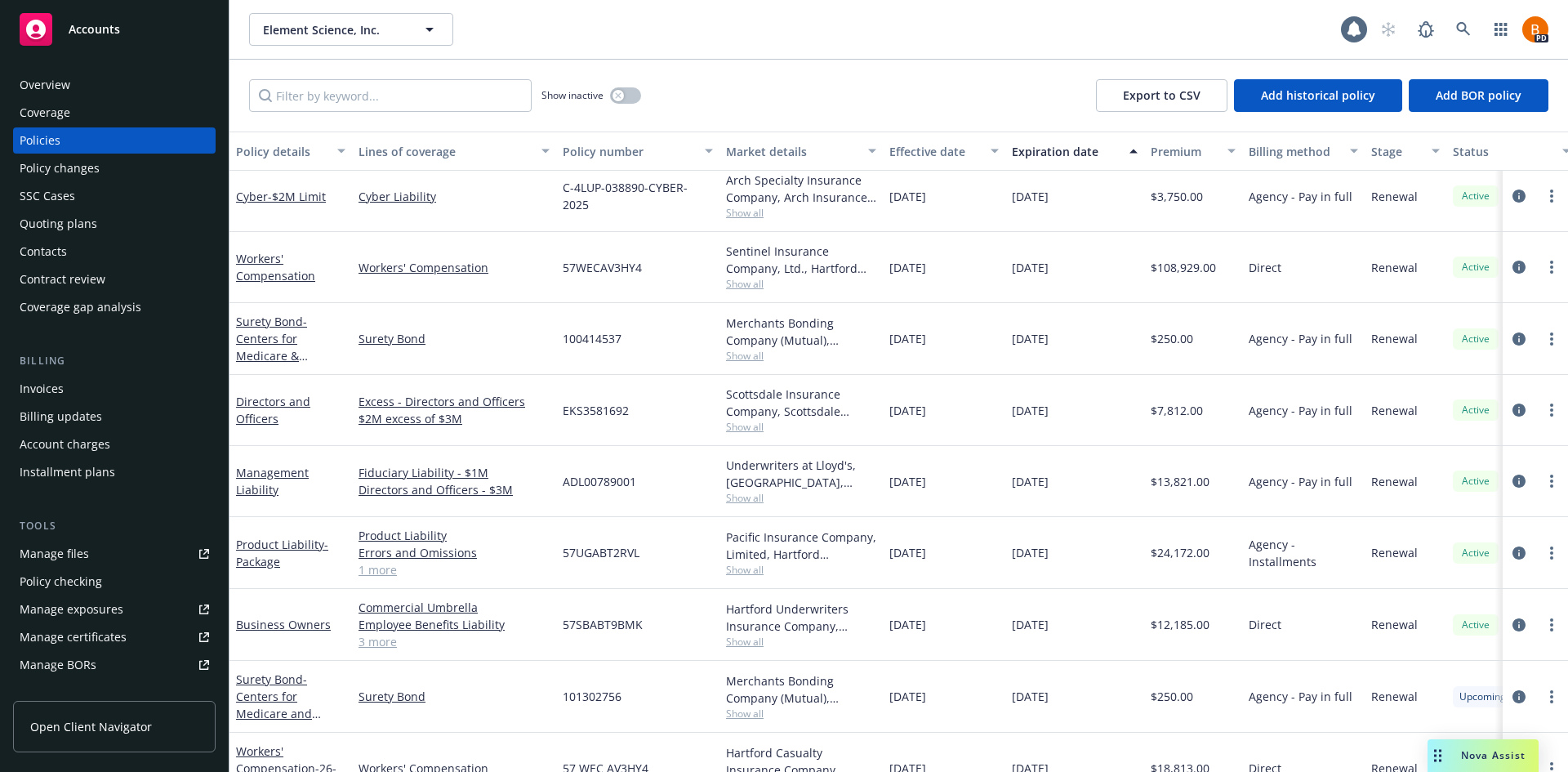
scroll to position [127, 0]
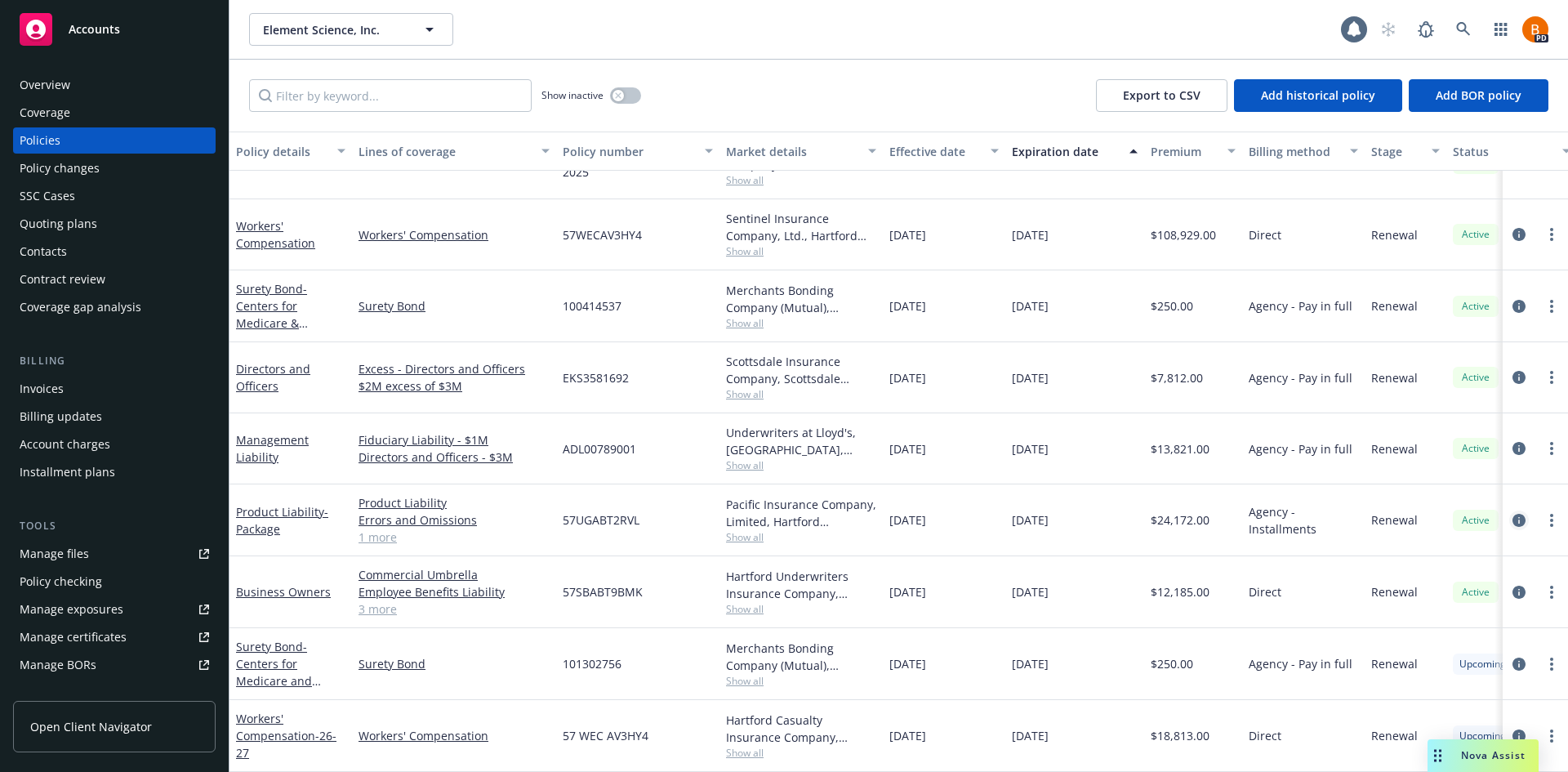
click at [1512, 514] on icon "circleInformation" at bounding box center [1519, 520] width 13 height 13
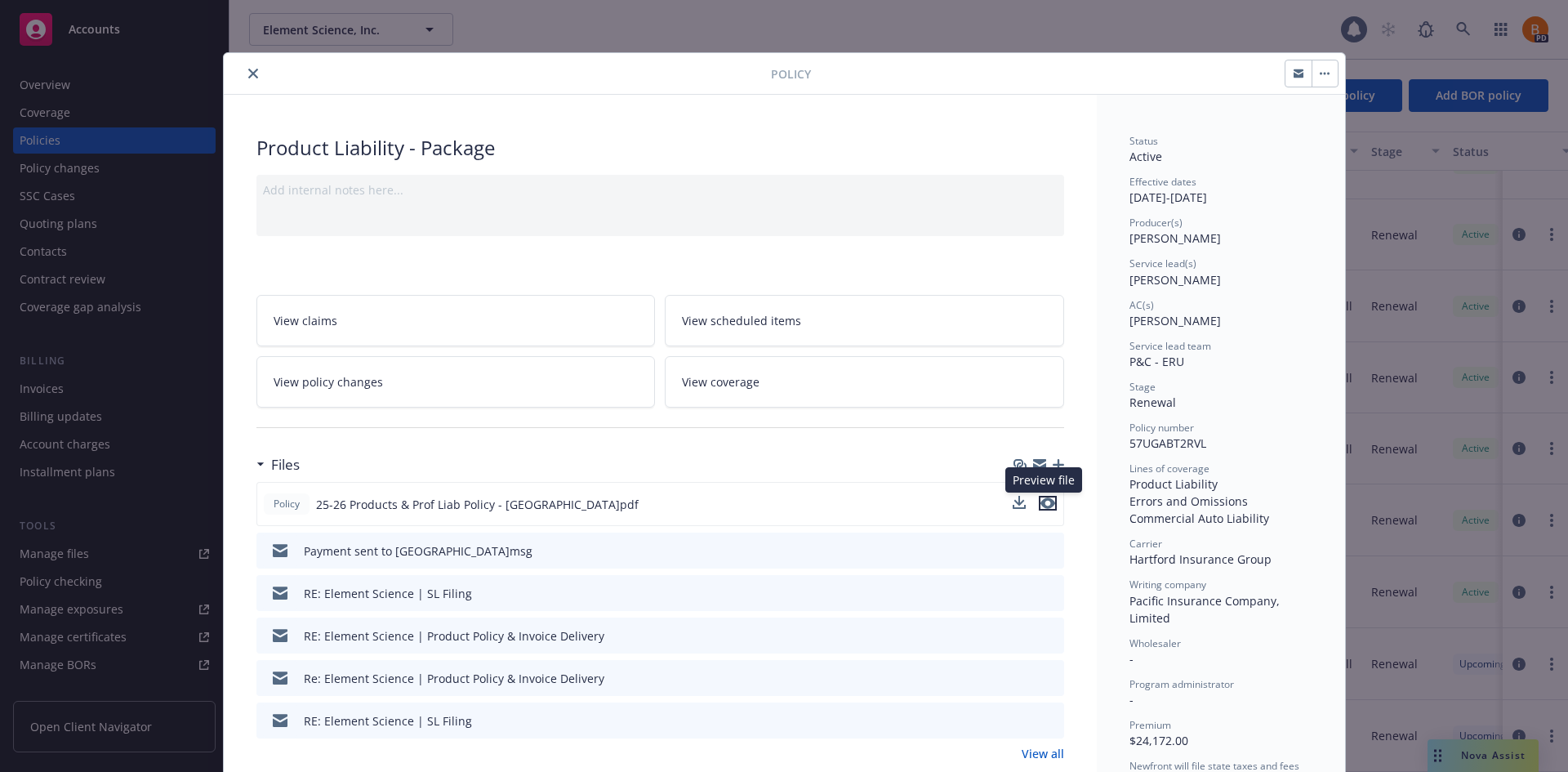
click at [1044, 506] on icon "preview file" at bounding box center [1048, 503] width 15 height 12
click at [246, 79] on button "close" at bounding box center [253, 73] width 19 height 19
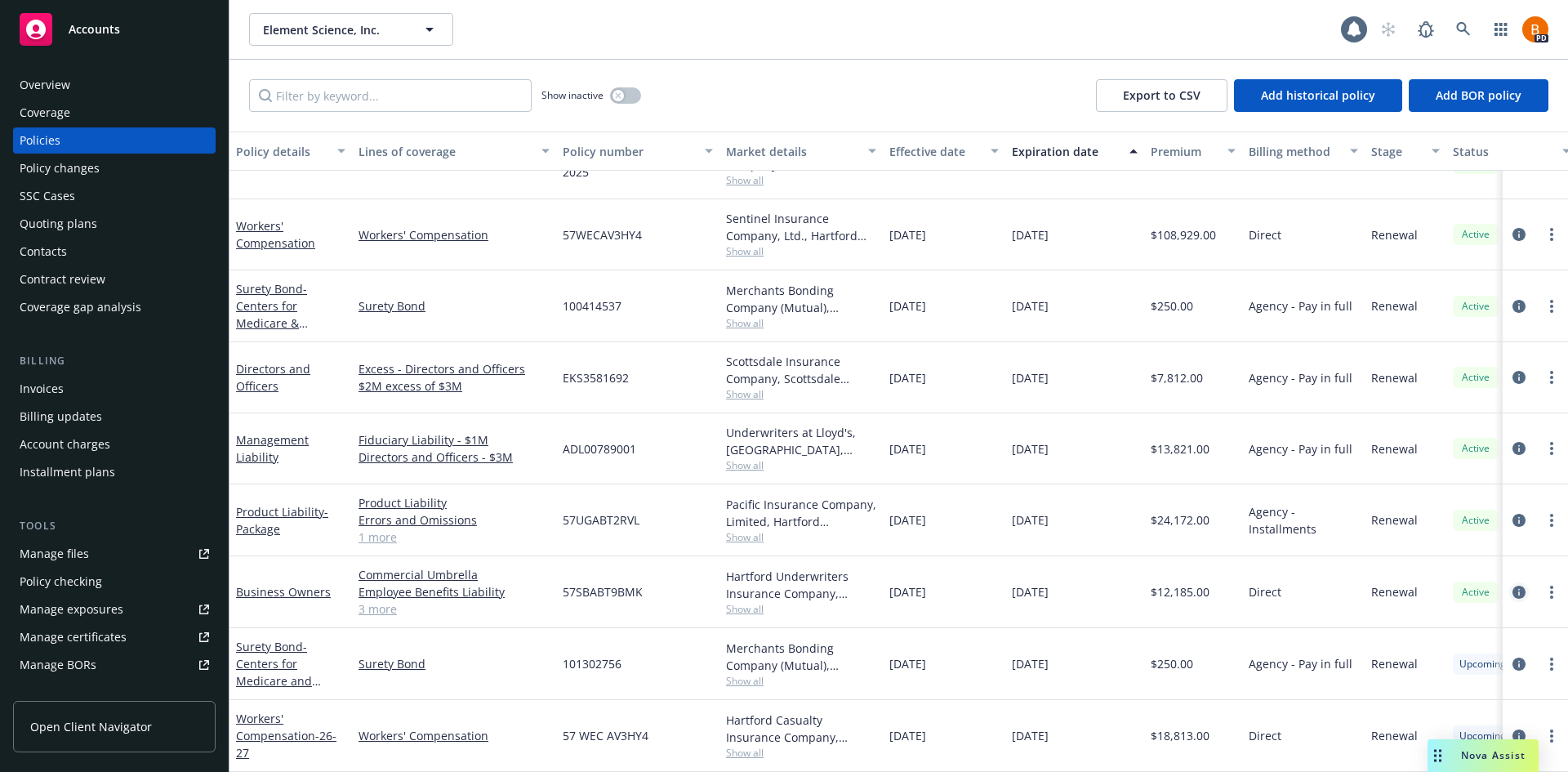
click at [1512, 586] on icon "circleInformation" at bounding box center [1519, 592] width 13 height 13
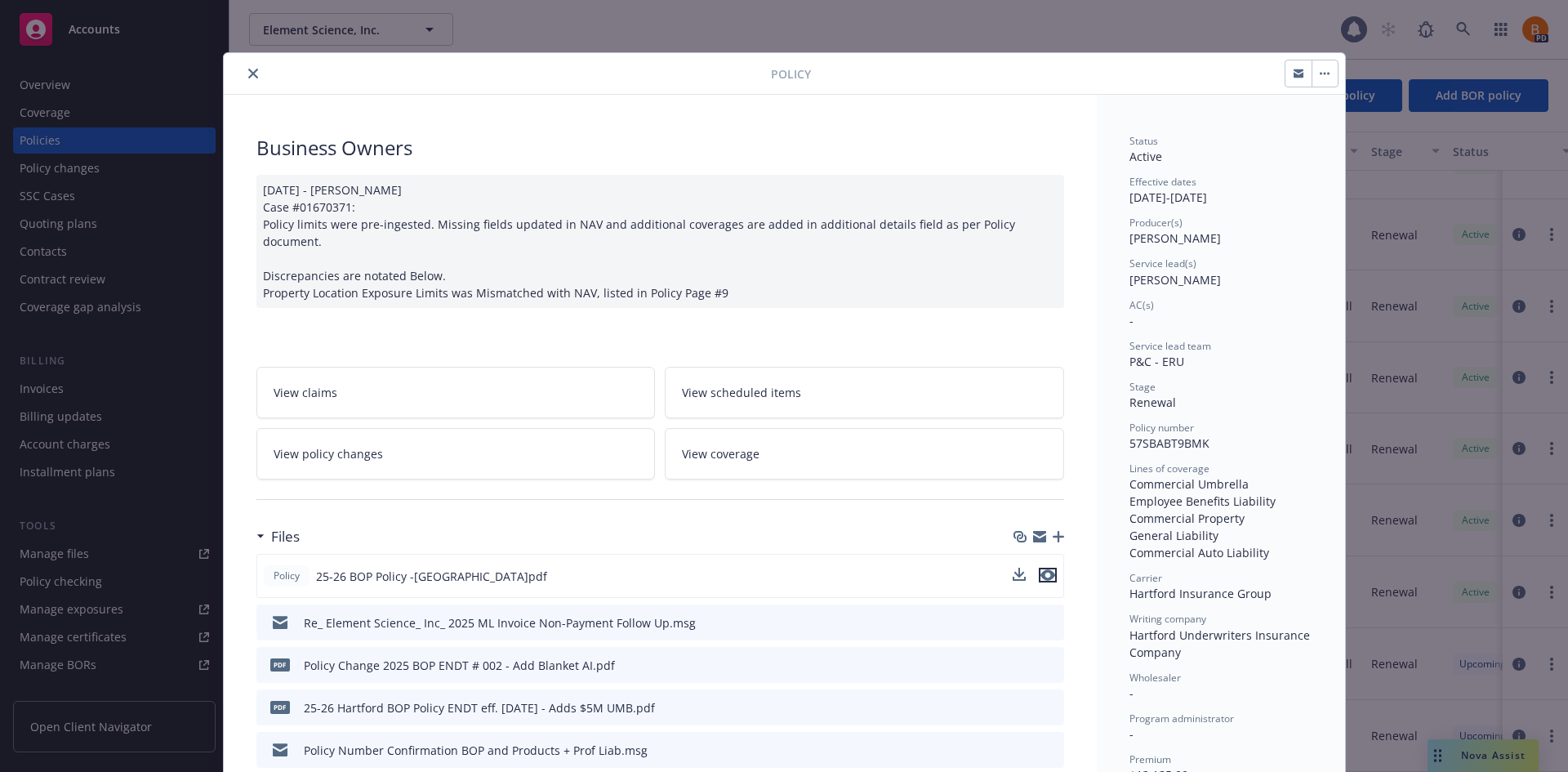
click at [1040, 569] on icon "preview file" at bounding box center [1048, 575] width 15 height 12
